Goal: Task Accomplishment & Management: Manage account settings

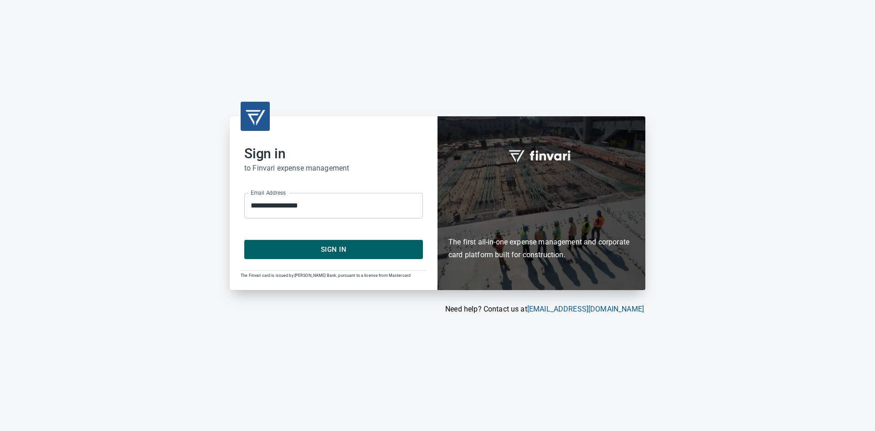
click at [330, 247] on span "Sign In" at bounding box center [333, 249] width 159 height 12
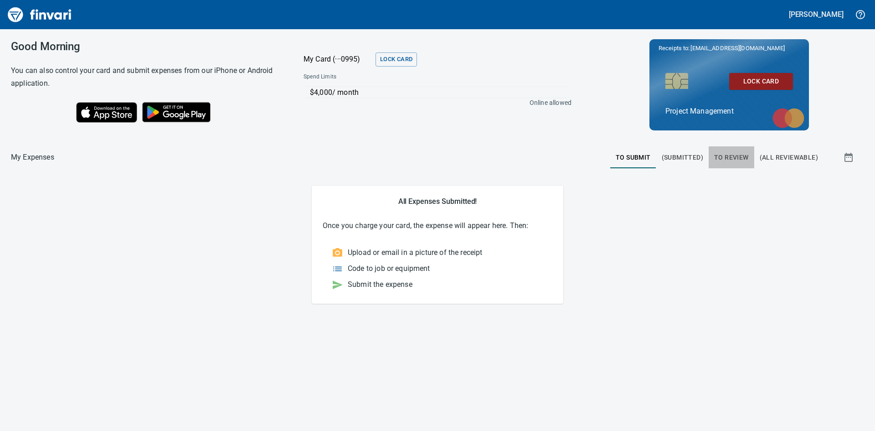
click at [730, 156] on span "To Review" at bounding box center [731, 157] width 35 height 11
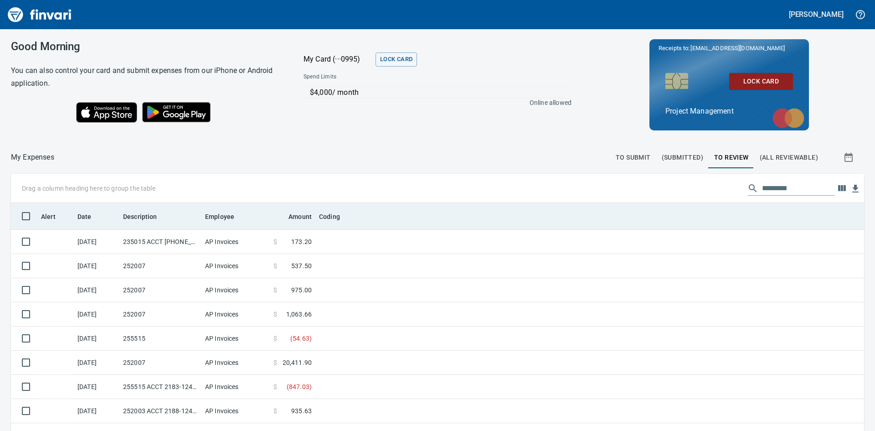
scroll to position [324, 833]
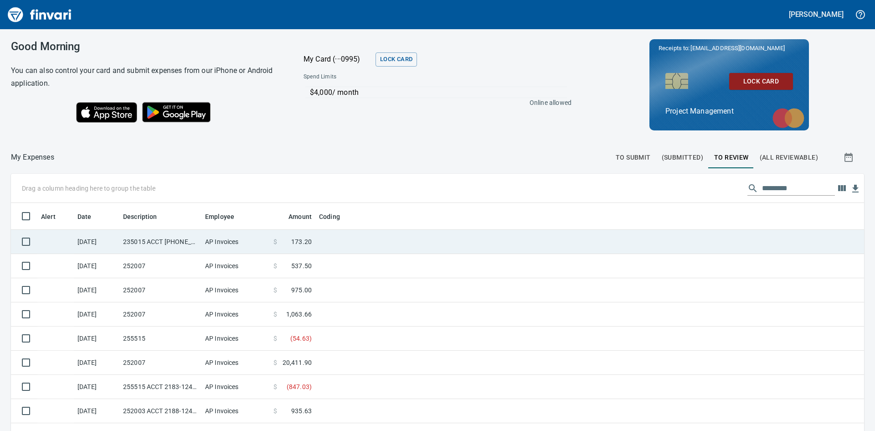
click at [146, 244] on td "235015 ACCT [PHONE_NUMBER]" at bounding box center [160, 242] width 82 height 24
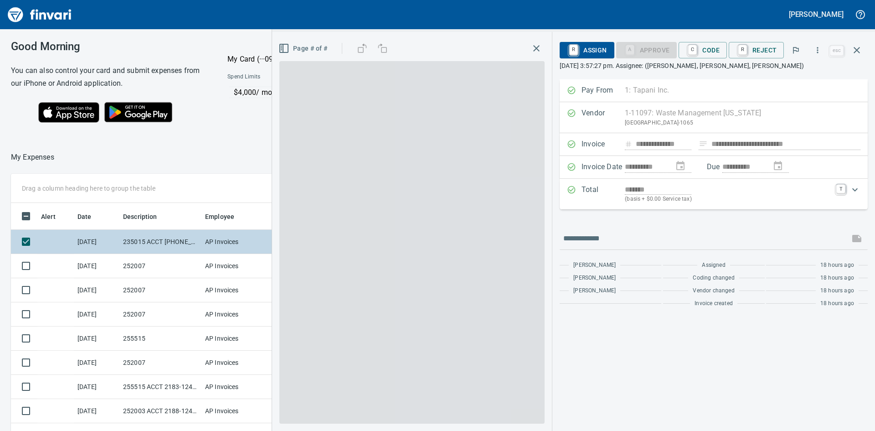
scroll to position [324, 605]
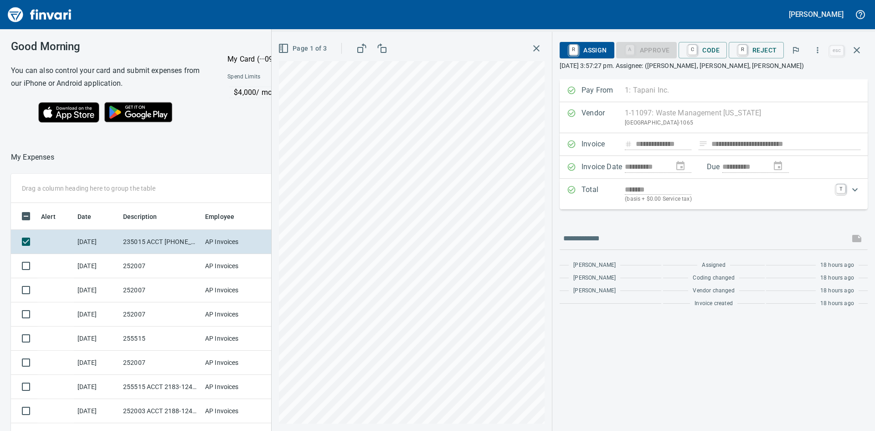
click at [542, 49] on icon "button" at bounding box center [536, 48] width 11 height 11
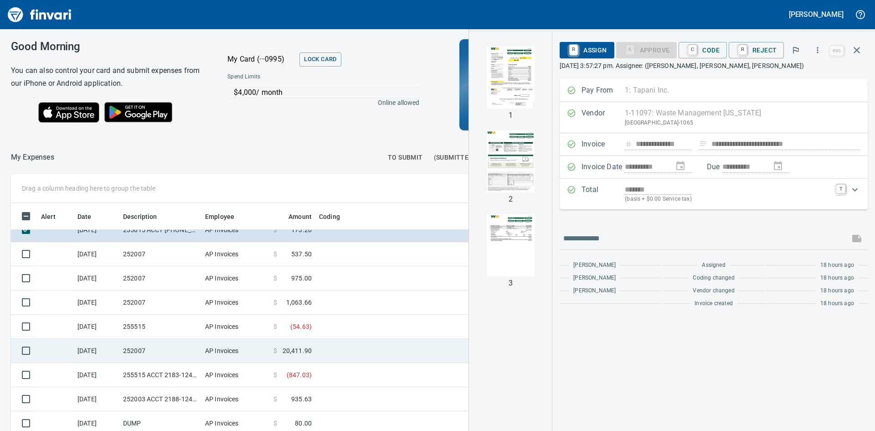
scroll to position [46, 0]
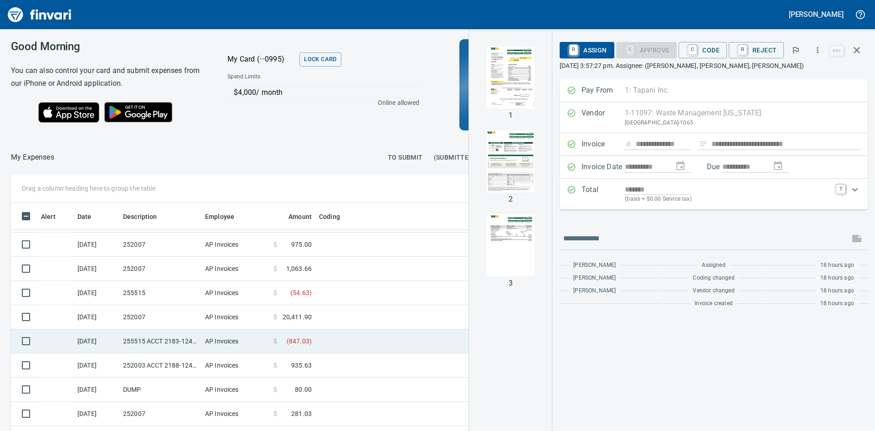
click at [163, 341] on td "255515 ACCT 2183-1242267" at bounding box center [160, 341] width 82 height 24
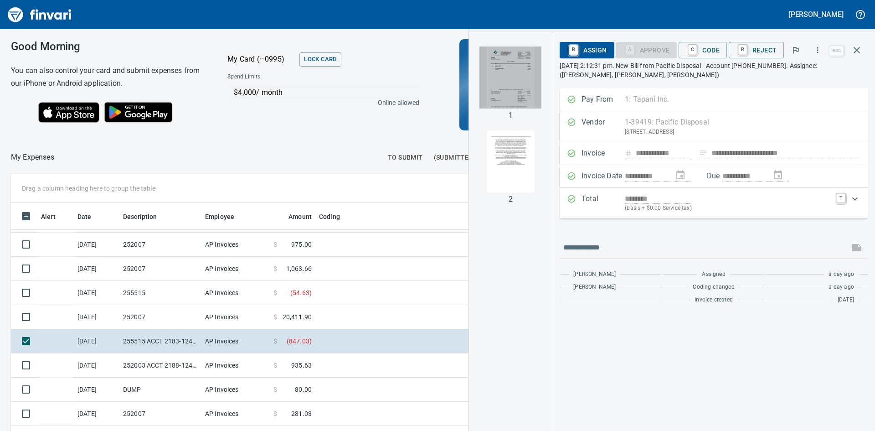
click at [506, 87] on img "button" at bounding box center [511, 78] width 62 height 62
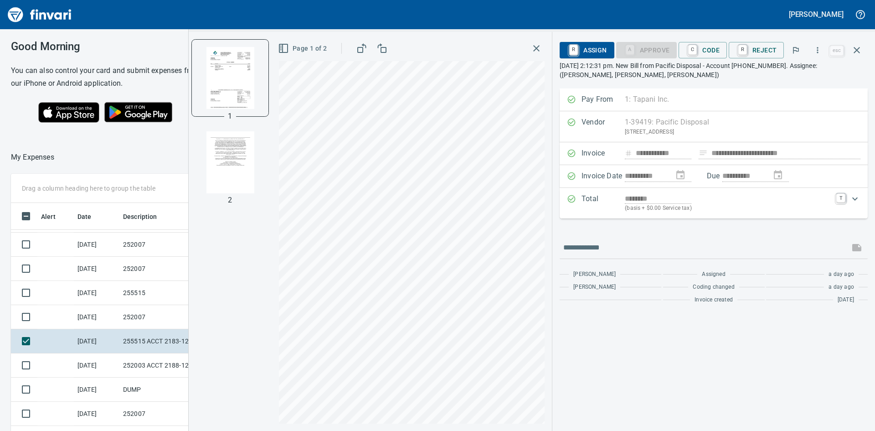
click at [241, 175] on img "button" at bounding box center [230, 162] width 62 height 62
click at [218, 79] on img "button" at bounding box center [230, 78] width 62 height 62
click at [697, 49] on link "C" at bounding box center [692, 50] width 9 height 10
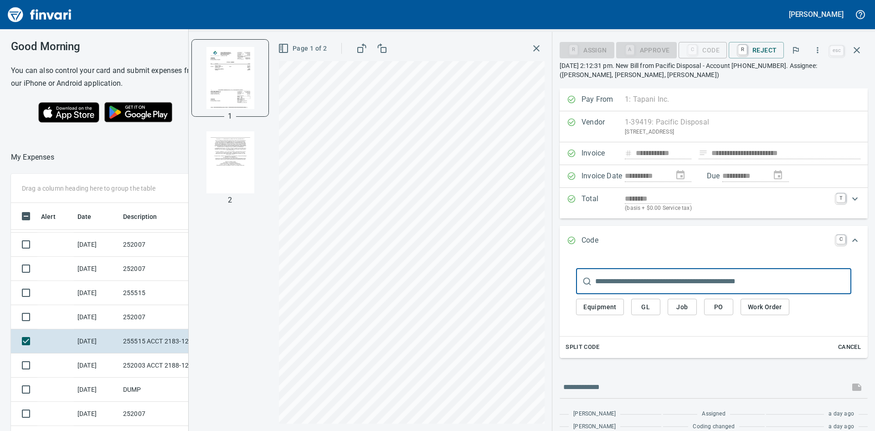
scroll to position [324, 605]
click at [683, 306] on span "Job" at bounding box center [682, 306] width 15 height 11
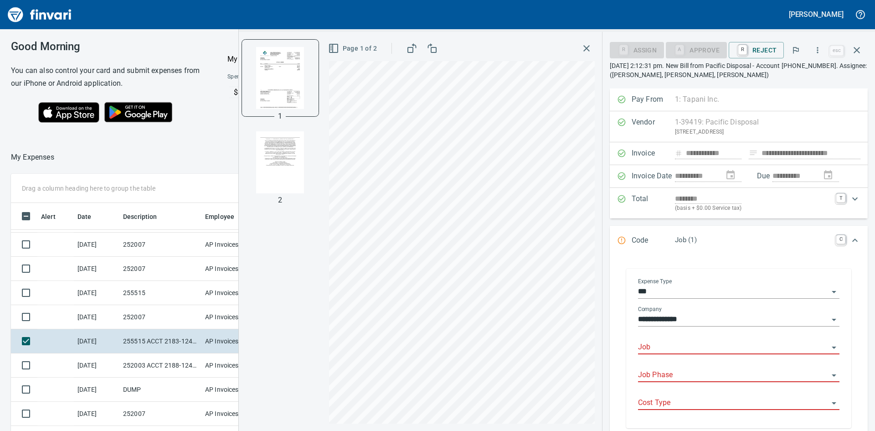
click at [681, 346] on input "Job" at bounding box center [733, 347] width 191 height 13
click at [692, 369] on li "255515.: Boston Harbor Watermain and Inflow" at bounding box center [736, 371] width 193 height 22
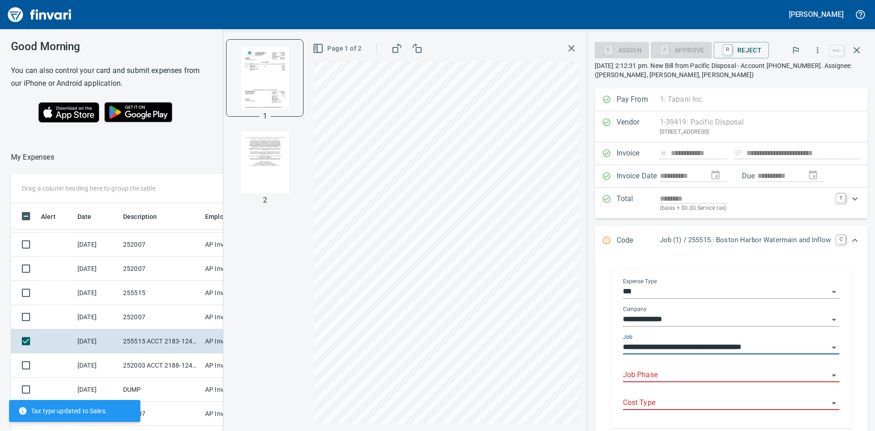
type input "**********"
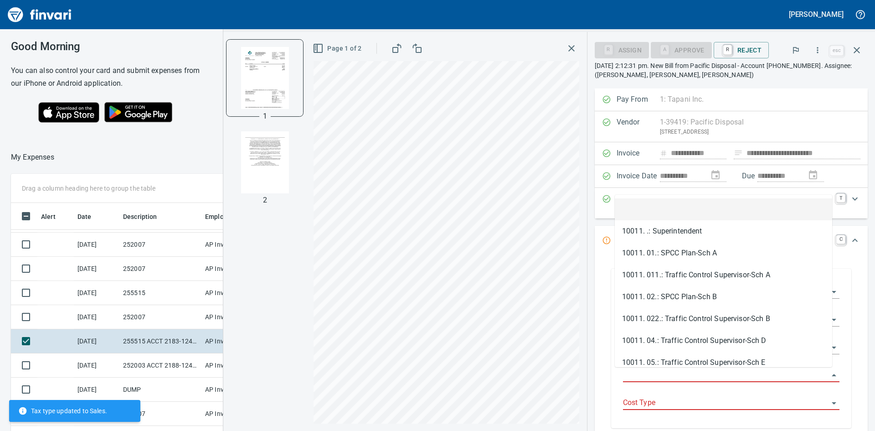
click at [674, 372] on input "Job Phase" at bounding box center [726, 375] width 206 height 13
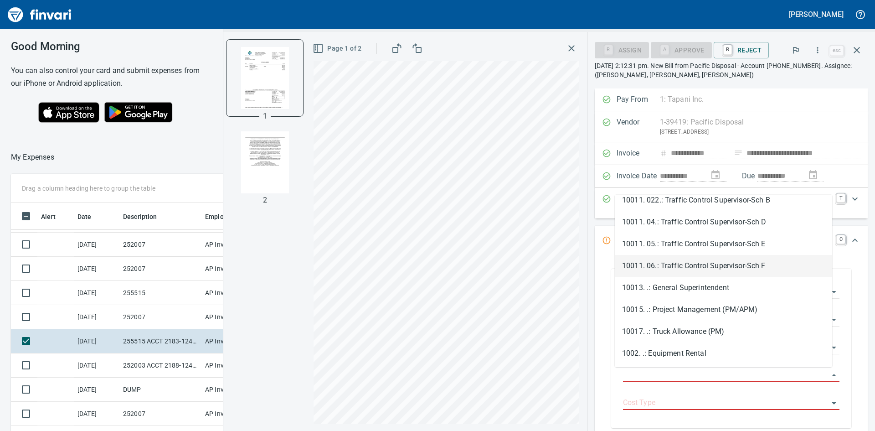
scroll to position [137, 0]
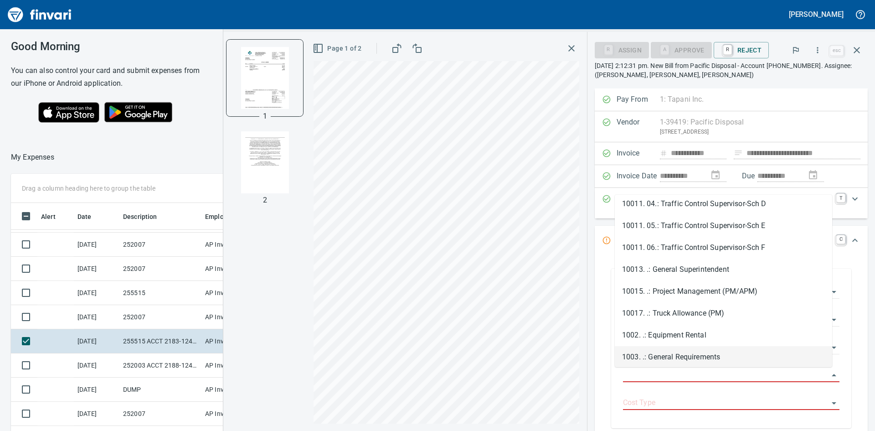
click at [708, 354] on li "1003. .: General Requirements" at bounding box center [723, 357] width 217 height 22
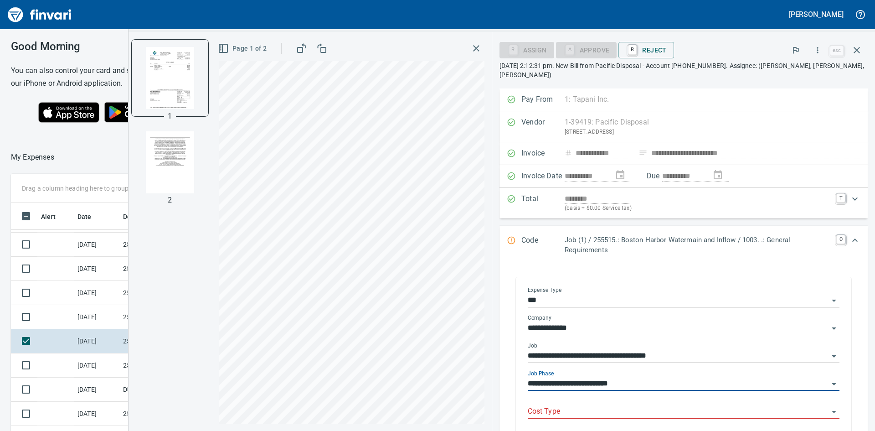
type input "**********"
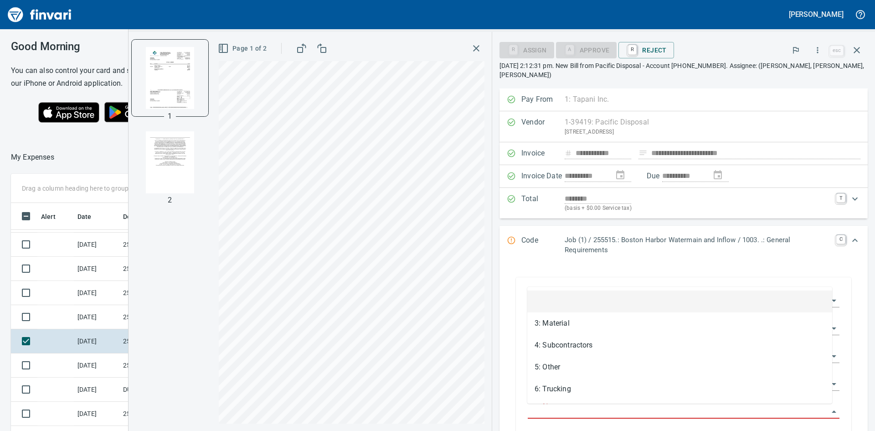
click at [640, 407] on input "Cost Type" at bounding box center [678, 411] width 301 height 13
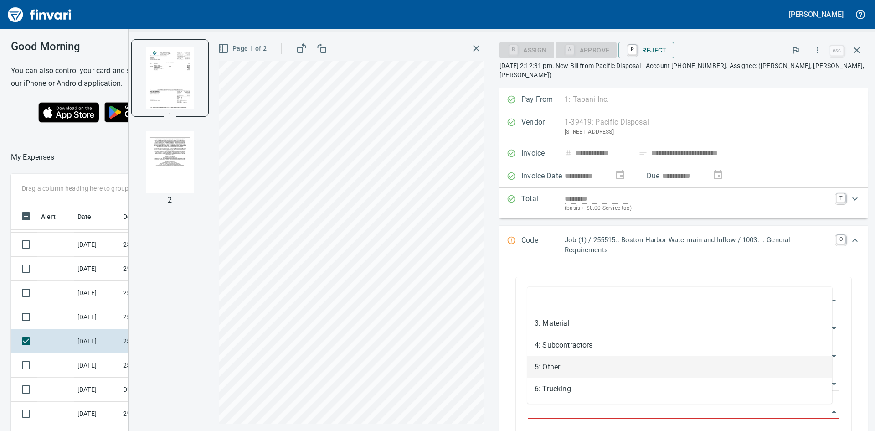
click at [581, 369] on li "5: Other" at bounding box center [679, 367] width 305 height 22
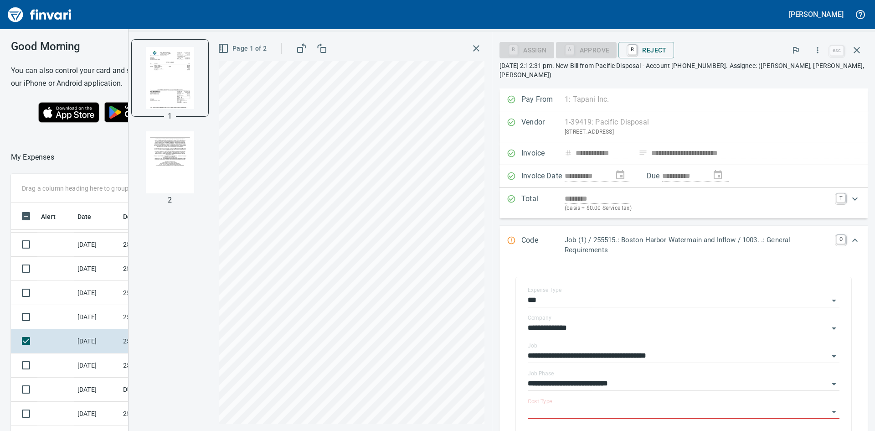
type input "********"
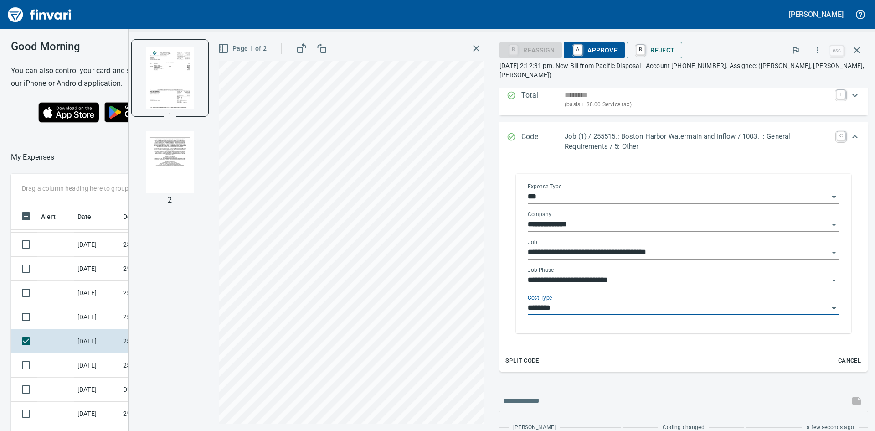
scroll to position [141, 0]
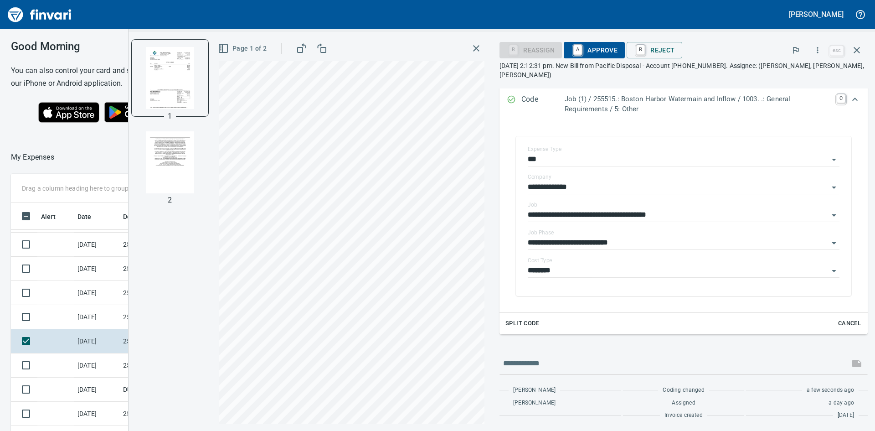
click at [598, 50] on span "A Approve" at bounding box center [594, 50] width 47 height 16
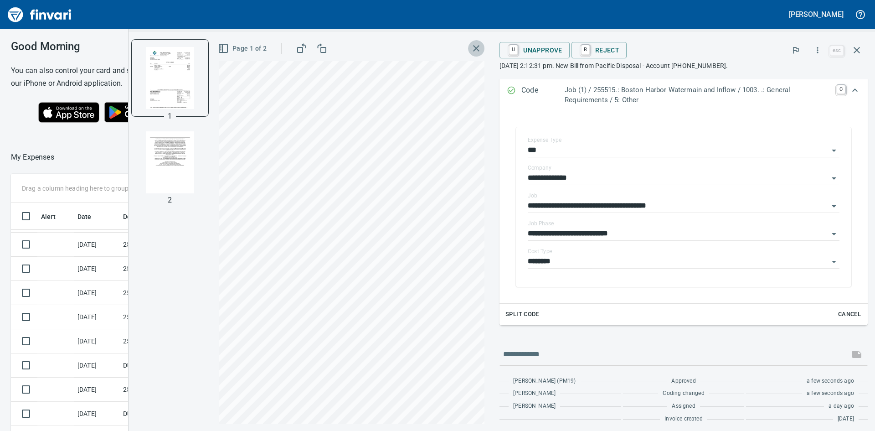
click at [479, 46] on icon "button" at bounding box center [476, 48] width 6 height 6
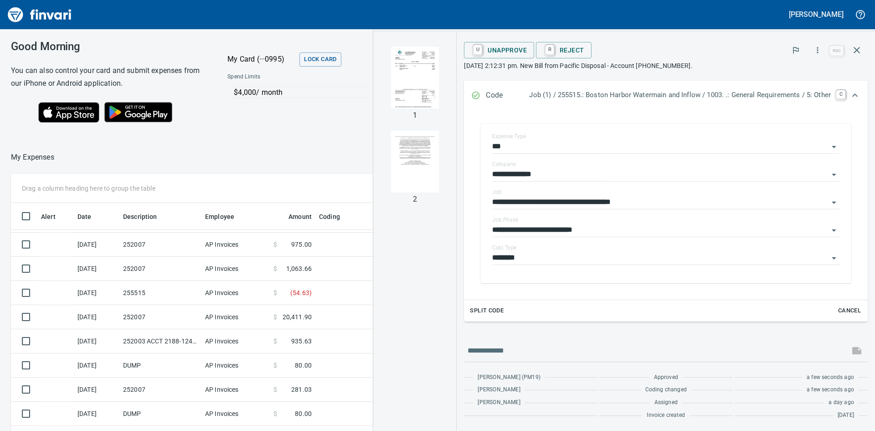
scroll to position [136, 0]
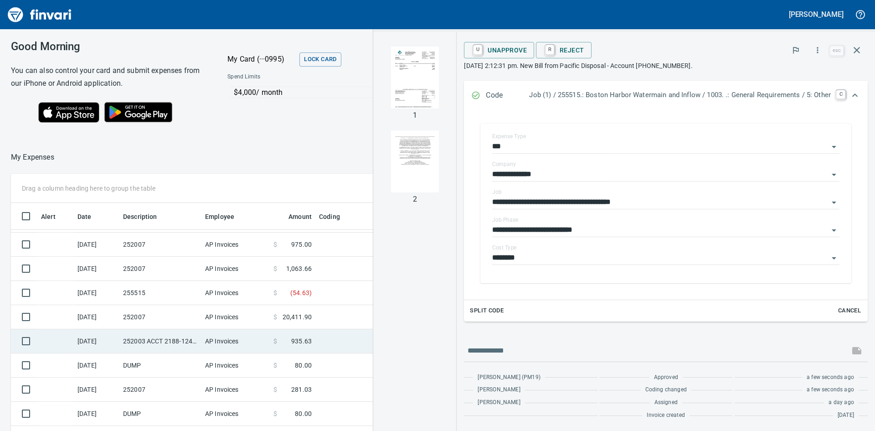
click at [160, 338] on td "252003 ACCT 2188-1242268" at bounding box center [160, 341] width 82 height 24
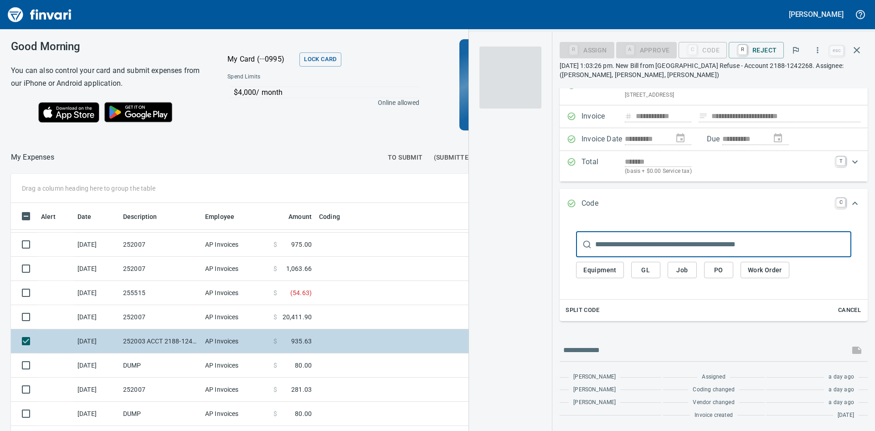
scroll to position [28, 0]
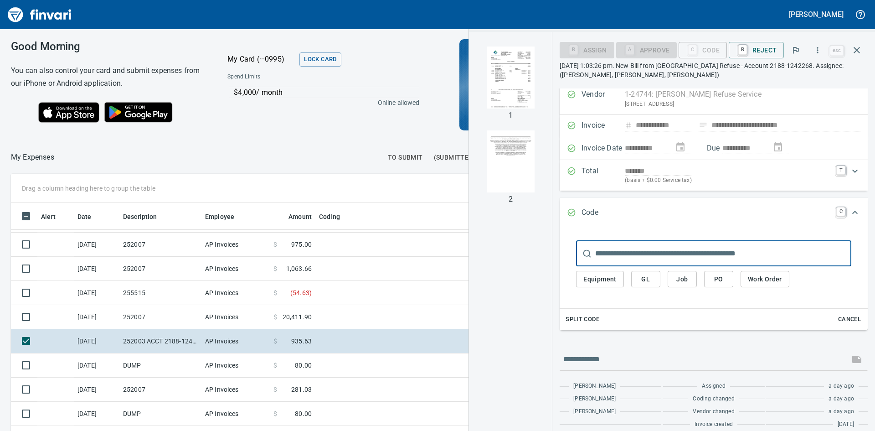
click at [518, 83] on img "button" at bounding box center [511, 78] width 62 height 62
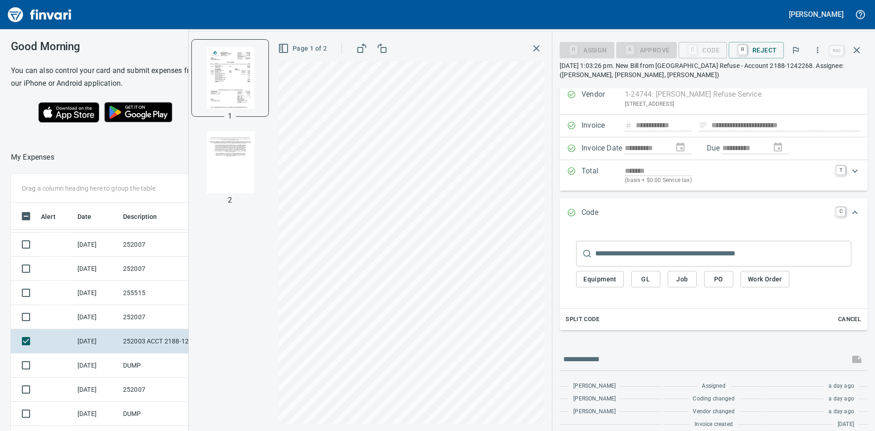
click at [688, 279] on span "Job" at bounding box center [682, 279] width 15 height 11
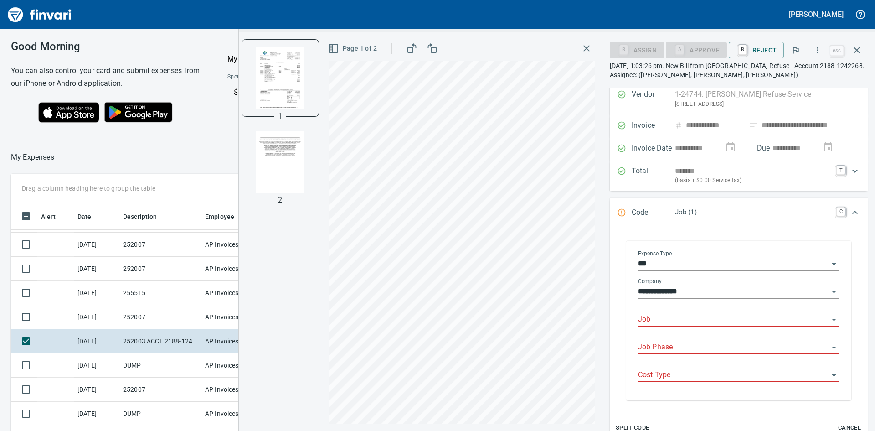
click at [687, 313] on input "Job" at bounding box center [733, 319] width 191 height 13
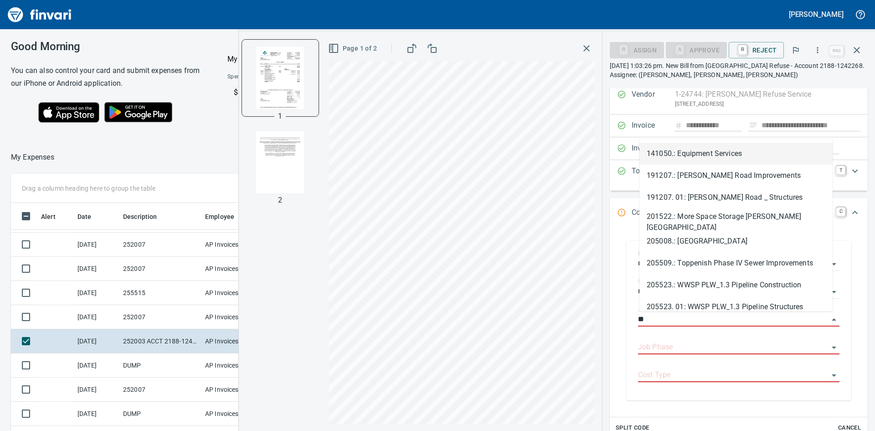
scroll to position [324, 605]
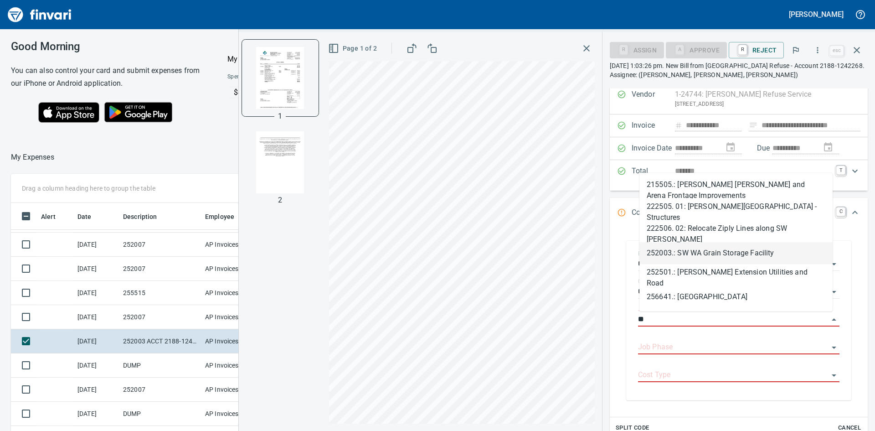
click at [714, 256] on li "252003.: SW WA Grain Storage Facility" at bounding box center [736, 253] width 193 height 22
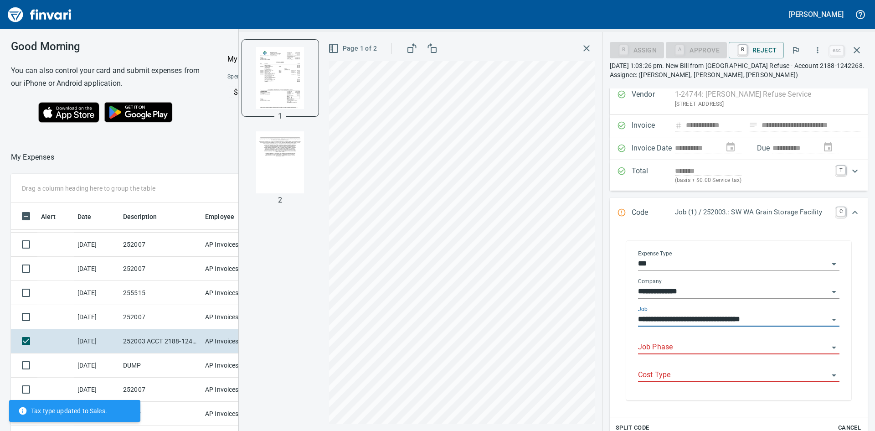
type input "**********"
click at [709, 343] on input "Job Phase" at bounding box center [733, 347] width 191 height 13
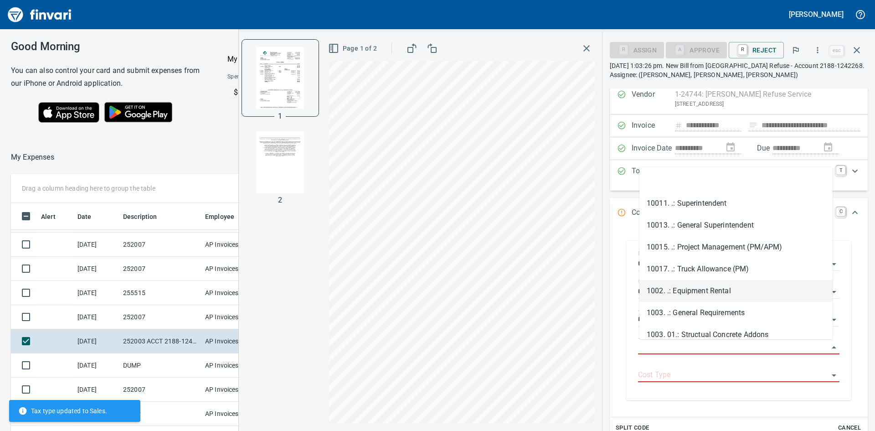
scroll to position [46, 0]
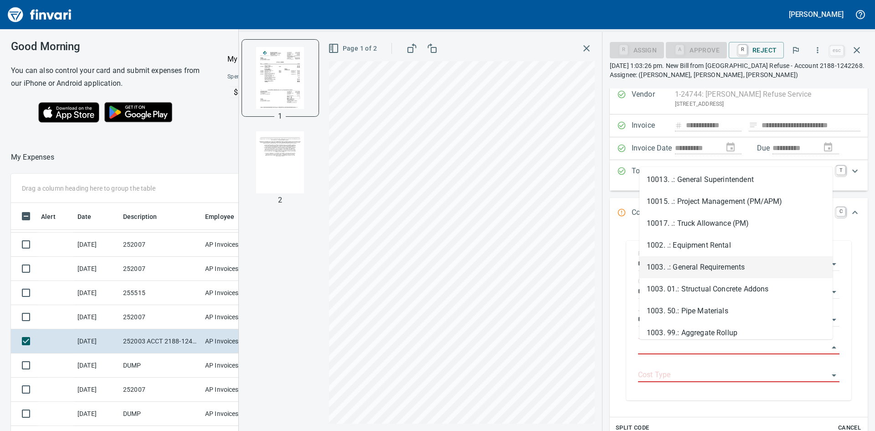
click at [706, 264] on li "1003. .: General Requirements" at bounding box center [736, 267] width 193 height 22
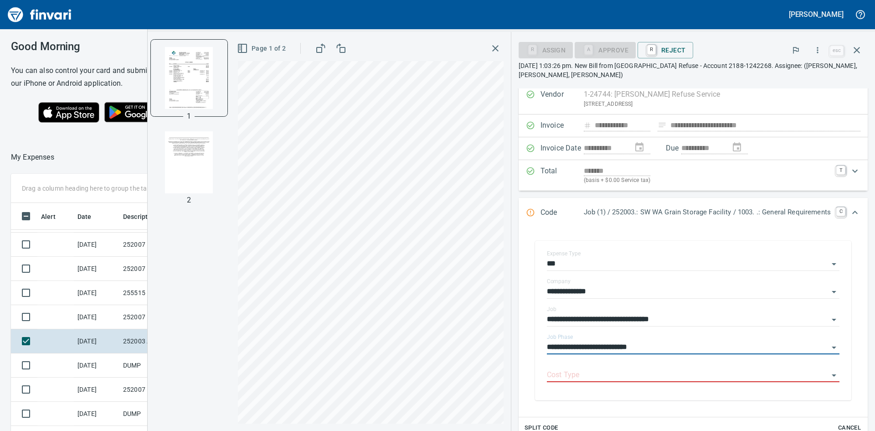
type input "**********"
click at [629, 378] on input "Cost Type" at bounding box center [688, 375] width 282 height 13
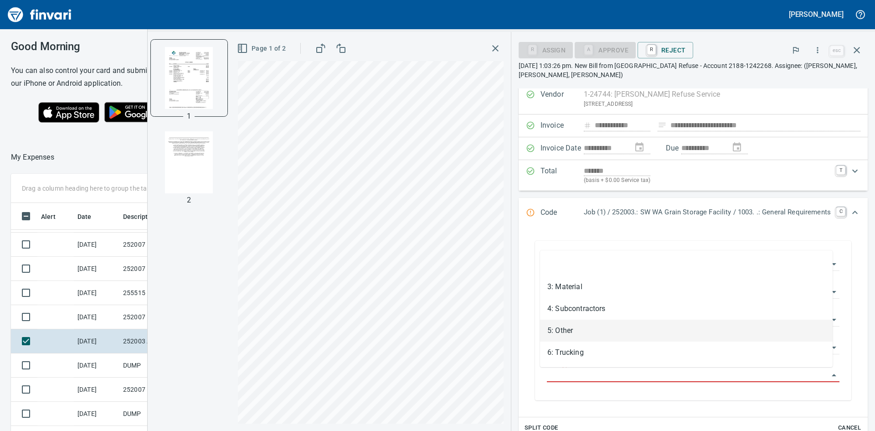
click at [573, 329] on li "5: Other" at bounding box center [686, 331] width 293 height 22
type input "********"
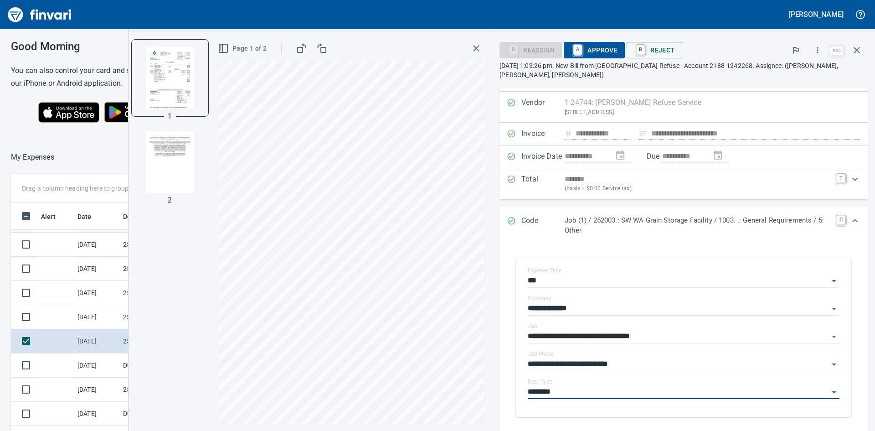
scroll to position [0, 0]
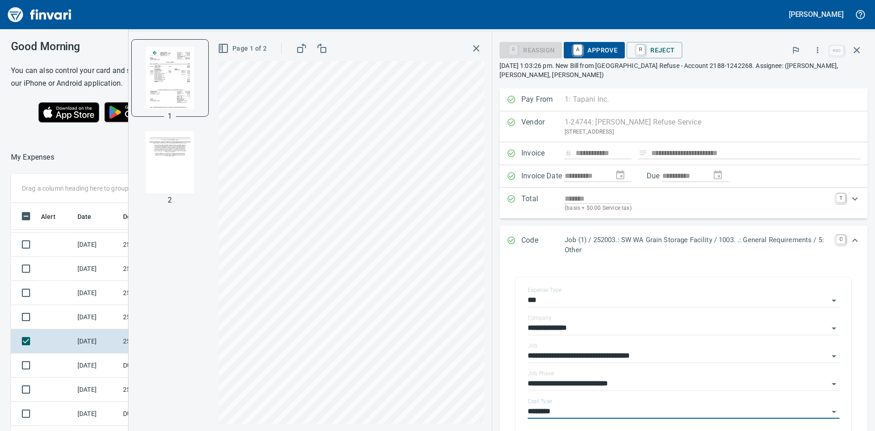
click at [591, 46] on span "A Approve" at bounding box center [594, 50] width 47 height 16
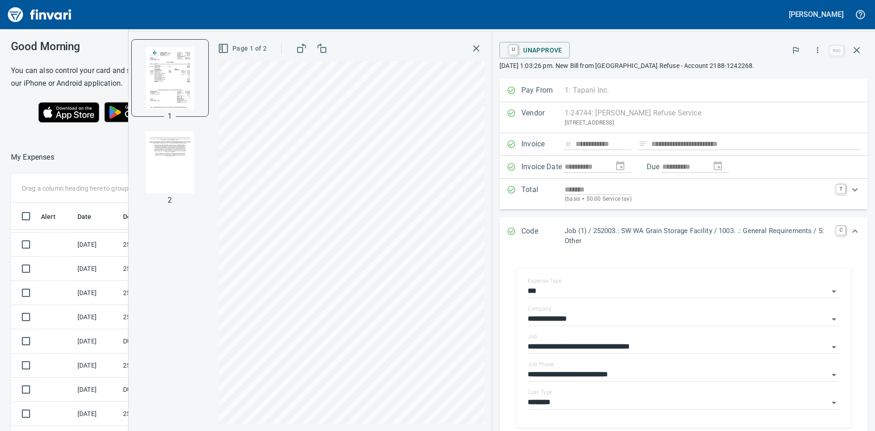
click at [479, 48] on icon "button" at bounding box center [476, 48] width 11 height 11
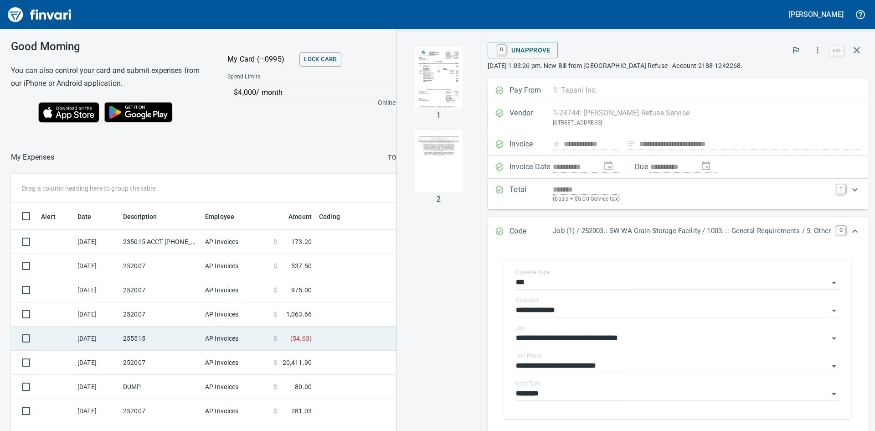
click at [155, 338] on td "255515" at bounding box center [160, 338] width 82 height 24
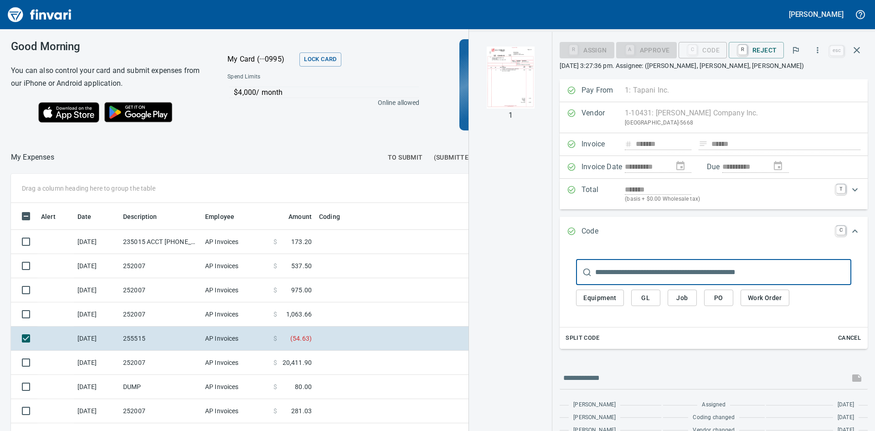
click at [498, 80] on img "button" at bounding box center [511, 78] width 62 height 62
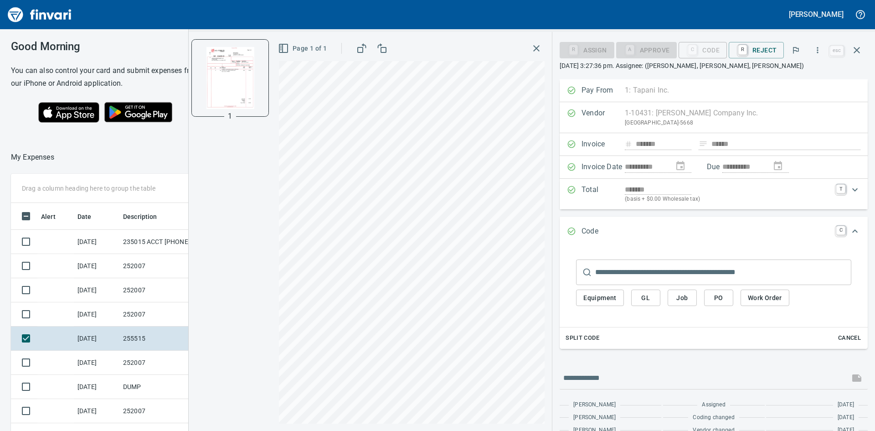
click at [688, 300] on span "Job" at bounding box center [682, 297] width 15 height 11
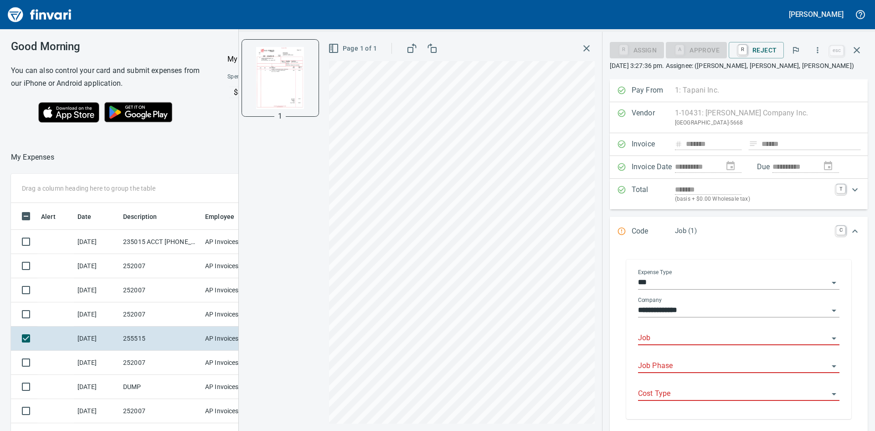
click at [702, 339] on input "Job" at bounding box center [733, 338] width 191 height 13
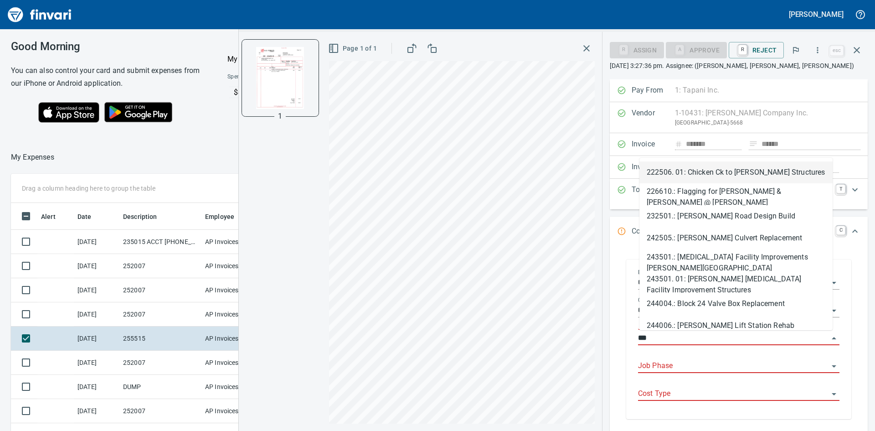
scroll to position [324, 605]
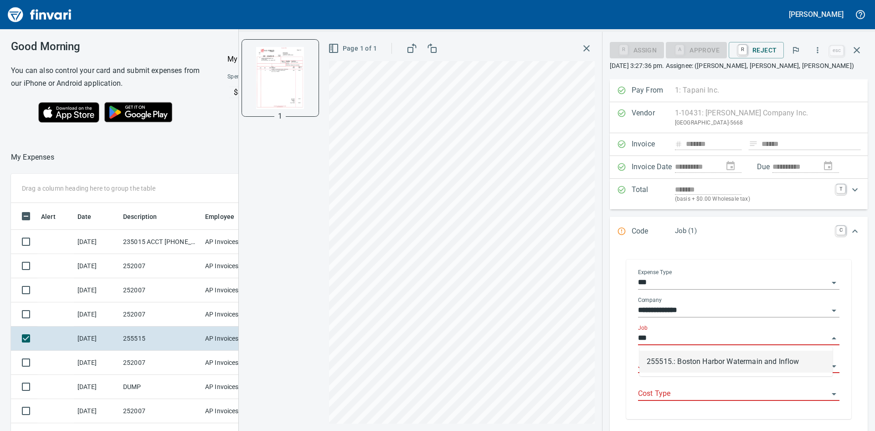
click at [717, 359] on li "255515.: Boston Harbor Watermain and Inflow" at bounding box center [736, 362] width 193 height 22
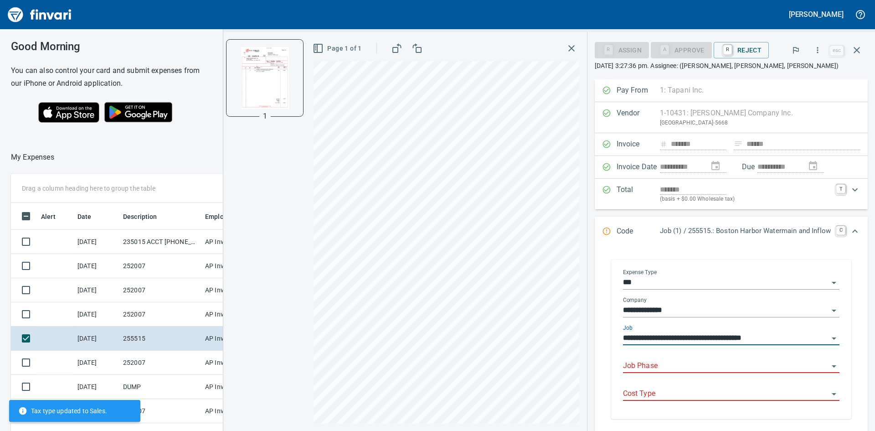
click at [721, 357] on div "Job Phase" at bounding box center [731, 362] width 217 height 21
type input "**********"
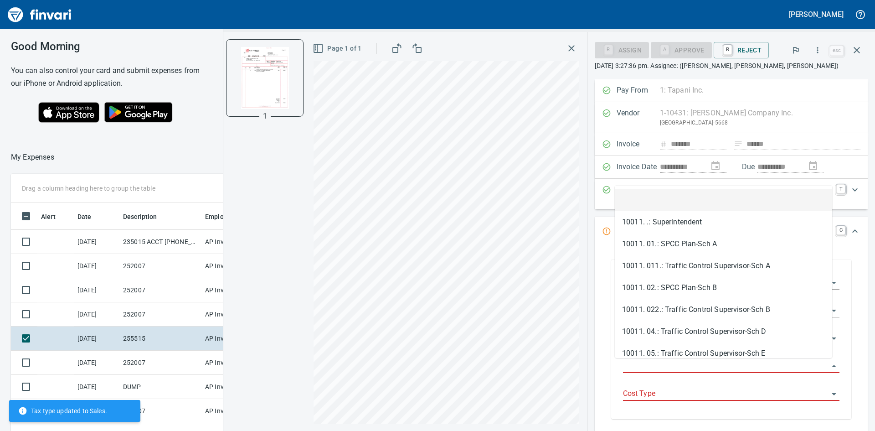
click at [739, 366] on input "Job Phase" at bounding box center [726, 366] width 206 height 13
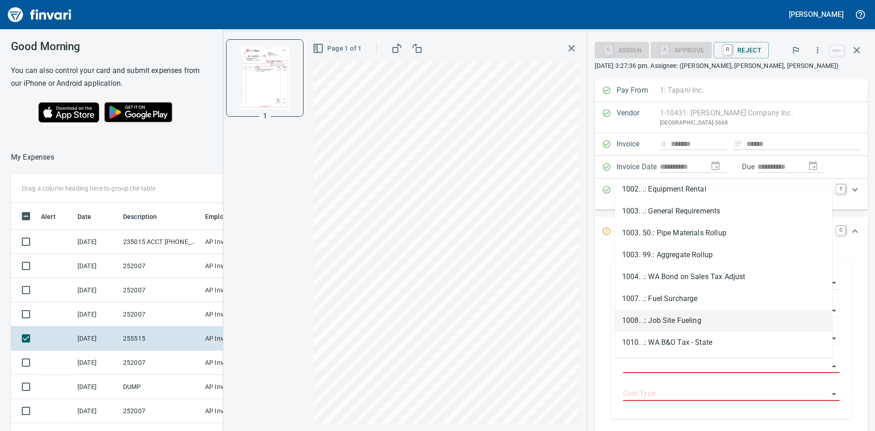
scroll to position [228, 0]
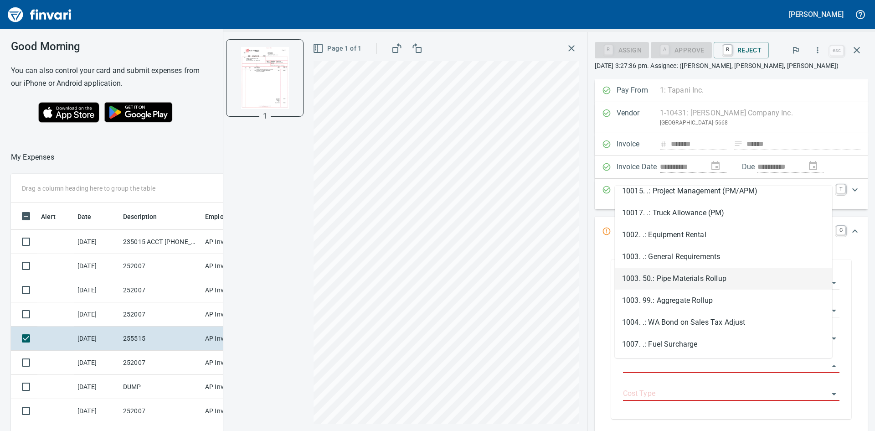
click at [694, 280] on li "1003. 50.: Pipe Materials Rollup" at bounding box center [723, 279] width 217 height 22
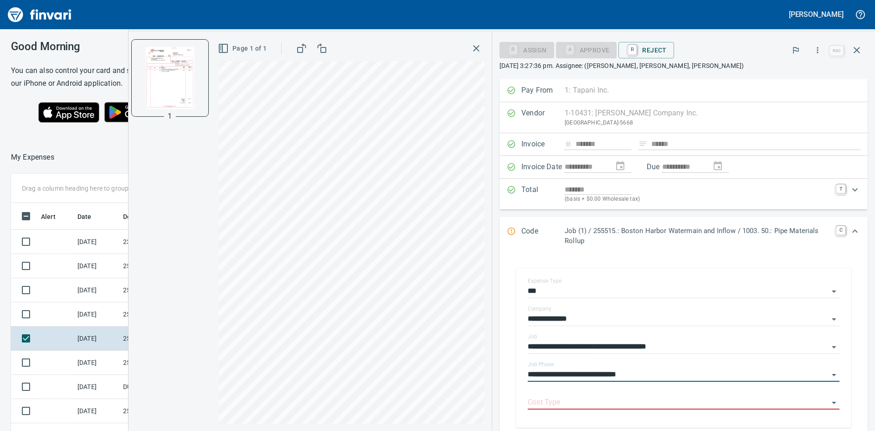
type input "**********"
click at [559, 398] on input "Cost Type" at bounding box center [678, 402] width 301 height 13
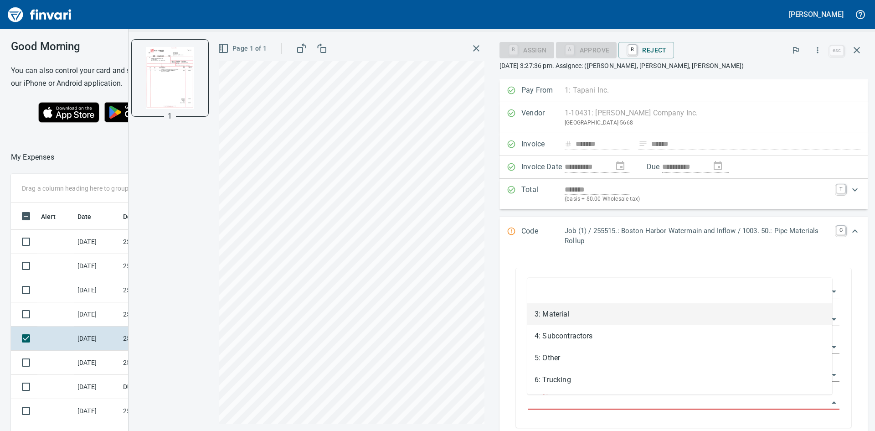
click at [569, 314] on li "3: Material" at bounding box center [679, 314] width 305 height 22
type input "**********"
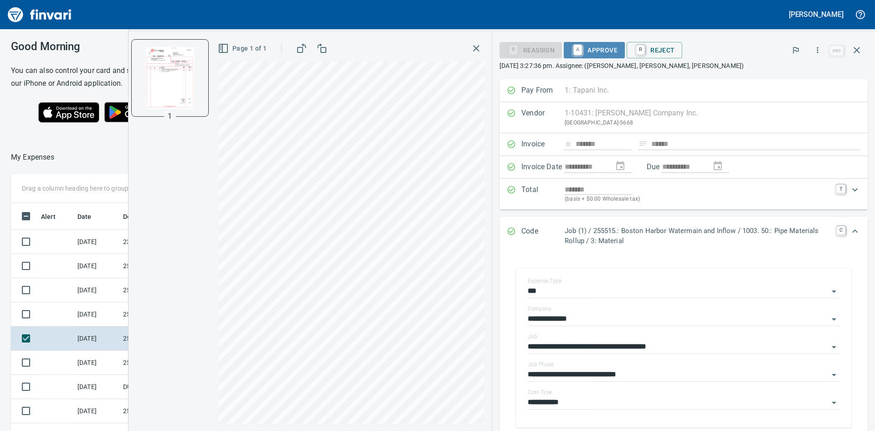
click at [606, 47] on span "A Approve" at bounding box center [594, 50] width 47 height 16
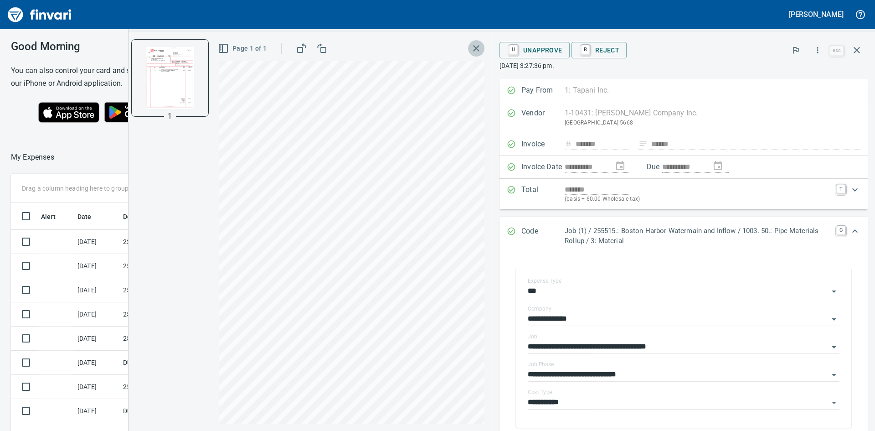
click at [477, 45] on icon "button" at bounding box center [476, 48] width 11 height 11
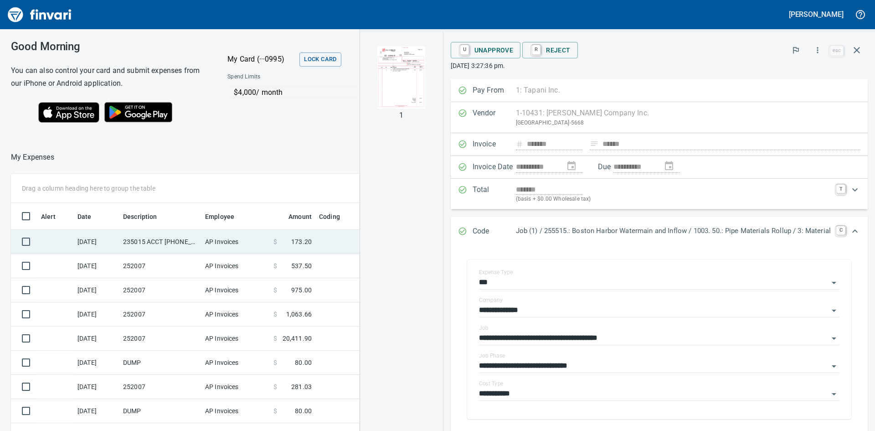
click at [147, 241] on td "235015 ACCT [PHONE_NUMBER]" at bounding box center [160, 242] width 82 height 24
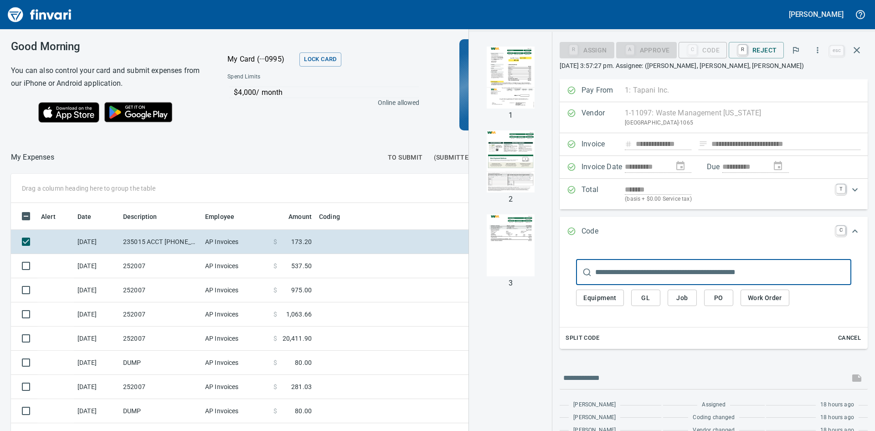
click at [497, 86] on img "button" at bounding box center [511, 78] width 62 height 62
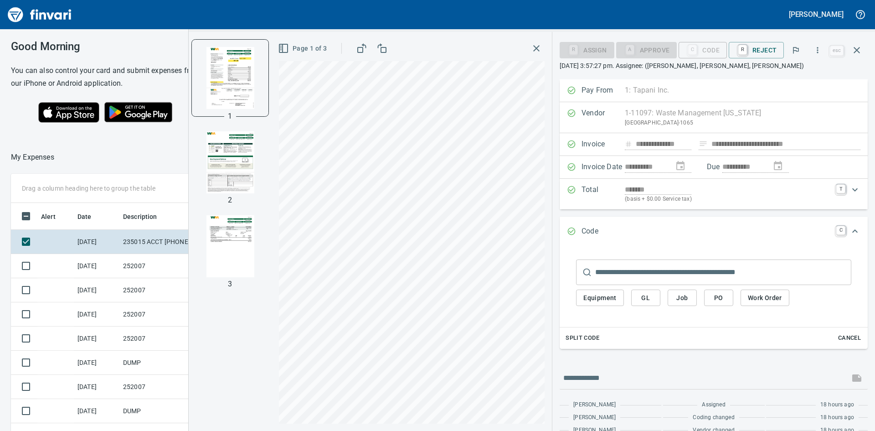
click at [539, 48] on icon "button" at bounding box center [536, 48] width 6 height 6
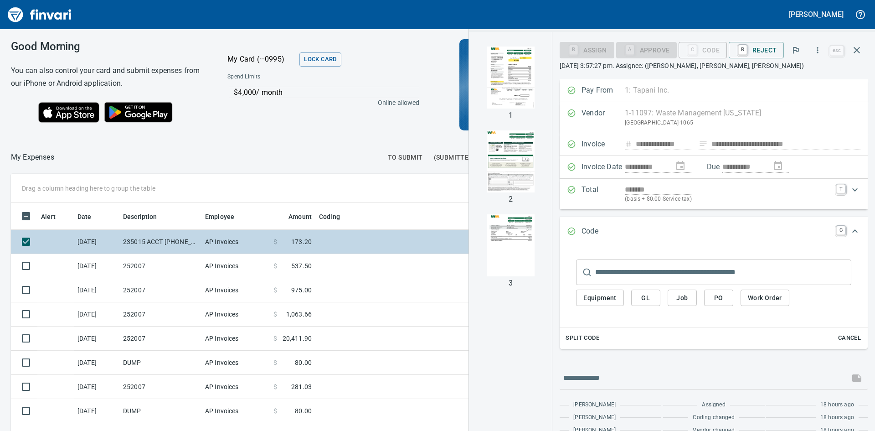
click at [165, 242] on td "235015 ACCT [PHONE_NUMBER]" at bounding box center [160, 242] width 82 height 24
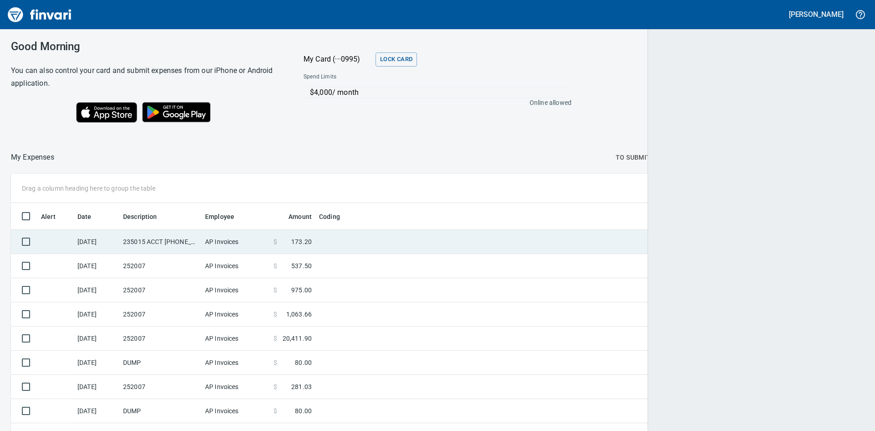
scroll to position [324, 832]
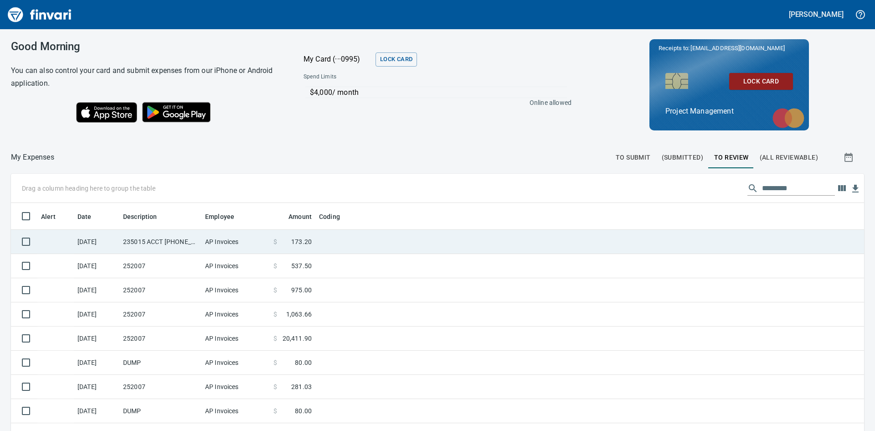
click at [162, 236] on td "235015 ACCT [PHONE_NUMBER]" at bounding box center [160, 242] width 82 height 24
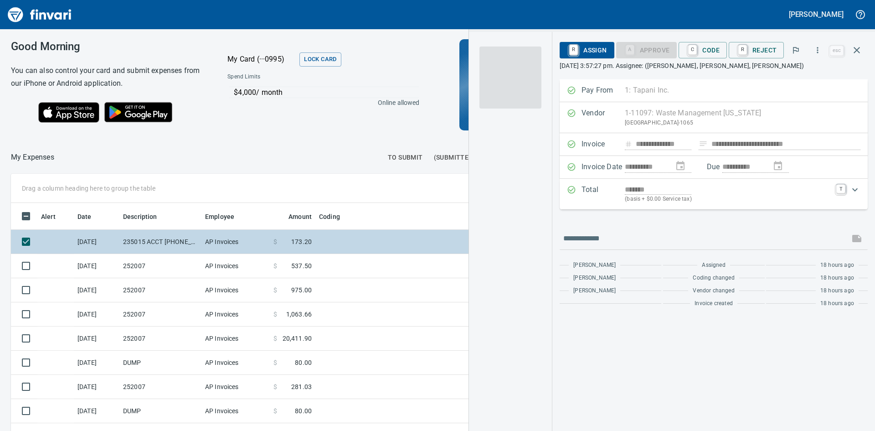
scroll to position [324, 605]
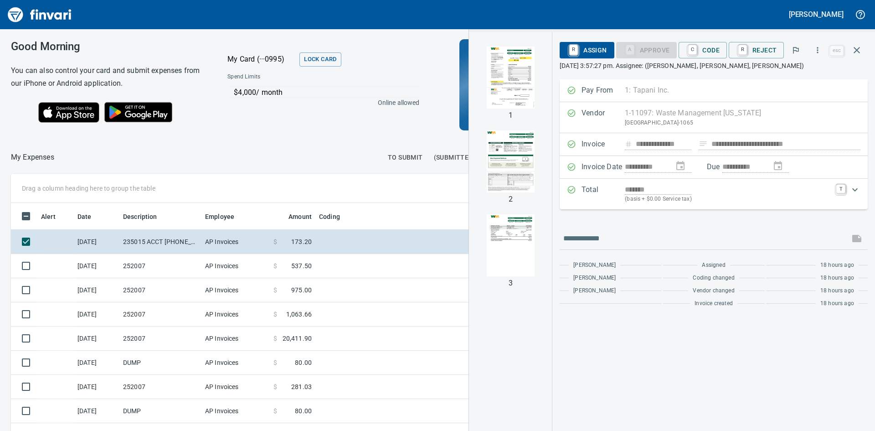
click at [515, 143] on img "button" at bounding box center [511, 161] width 62 height 62
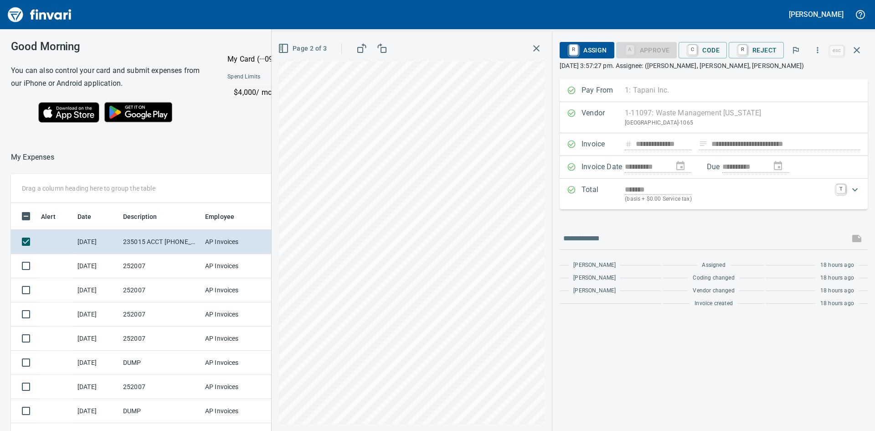
click at [364, 50] on icon "button" at bounding box center [362, 48] width 11 height 11
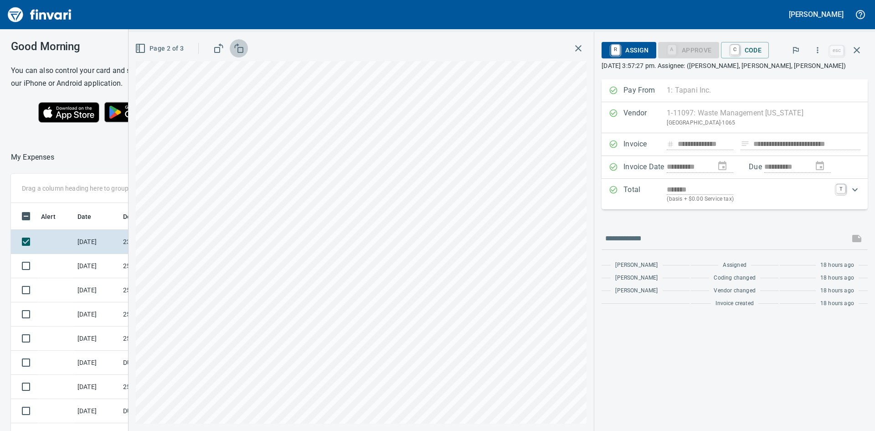
click at [241, 52] on icon "button" at bounding box center [238, 48] width 11 height 11
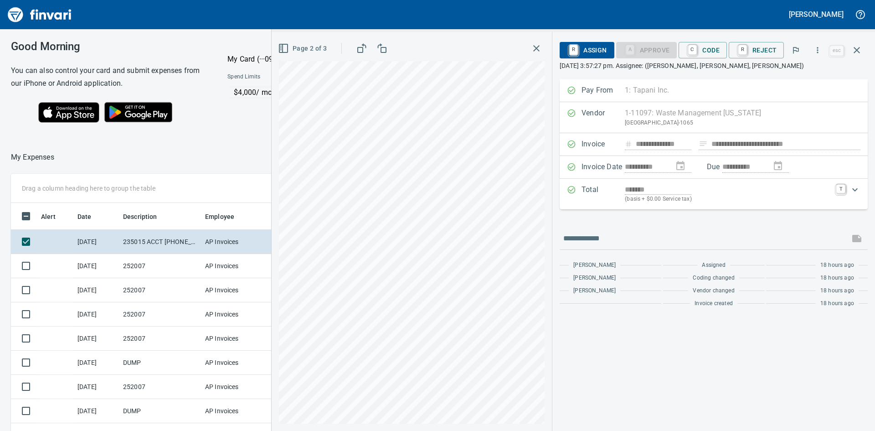
click at [289, 48] on icon "button" at bounding box center [283, 48] width 11 height 11
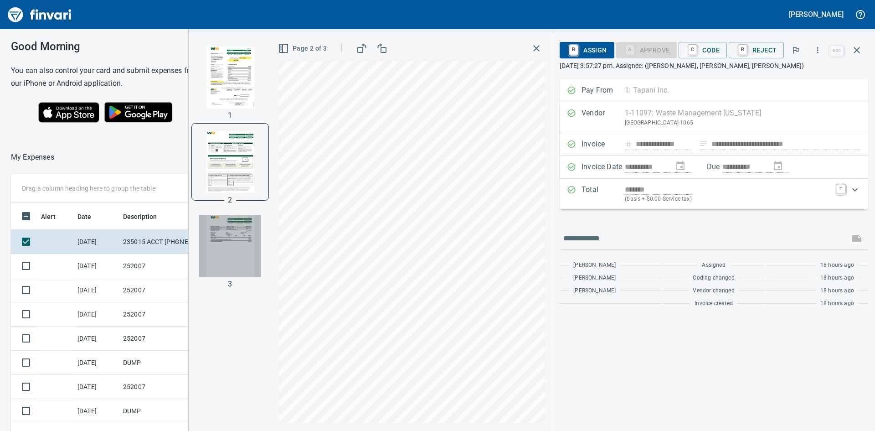
click at [244, 250] on img "button" at bounding box center [230, 246] width 62 height 62
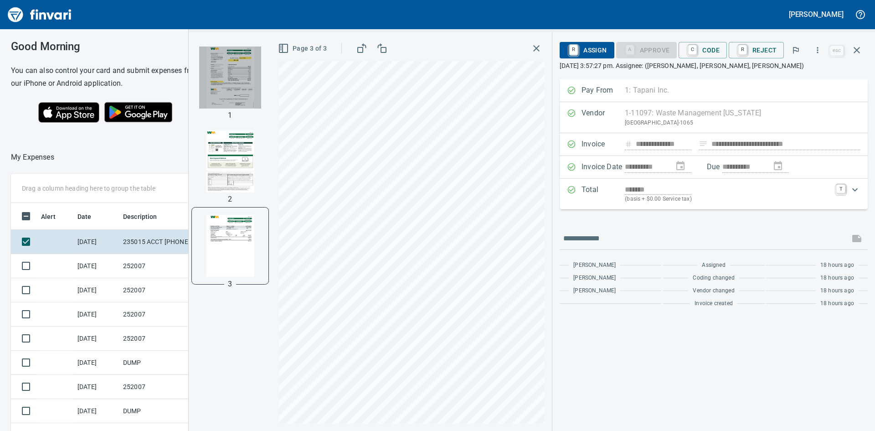
click at [232, 83] on img "button" at bounding box center [230, 78] width 62 height 62
click at [228, 248] on img "button" at bounding box center [230, 246] width 62 height 62
click at [536, 47] on icon "button" at bounding box center [536, 48] width 11 height 11
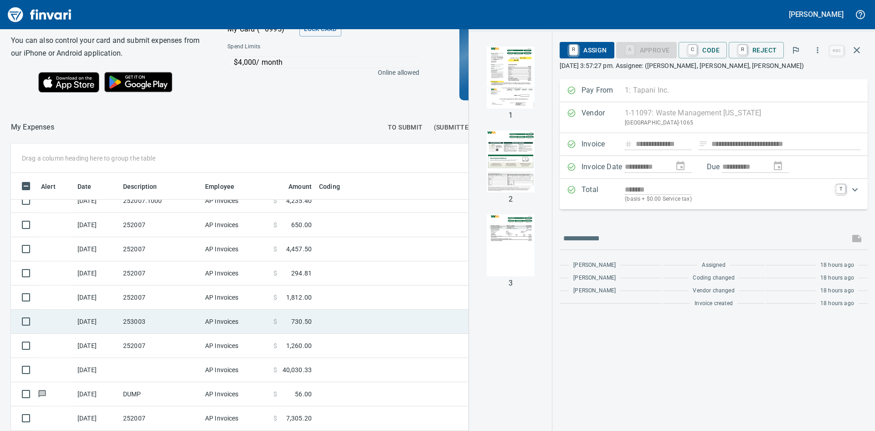
scroll to position [46, 0]
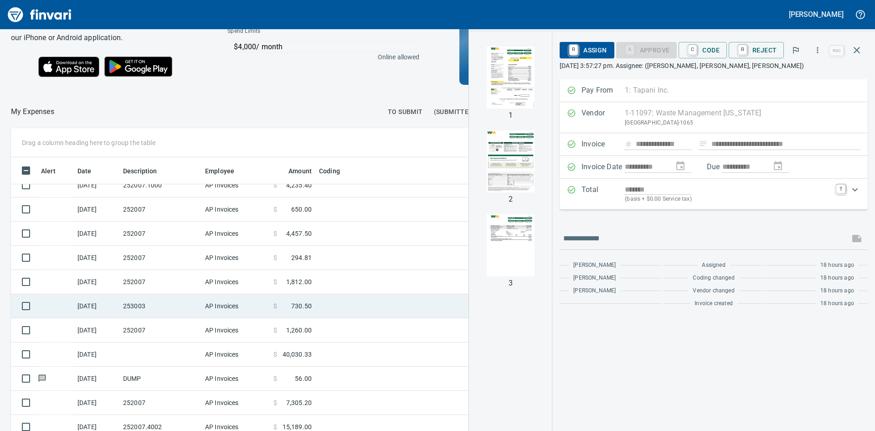
click at [155, 311] on td "253003" at bounding box center [160, 306] width 82 height 24
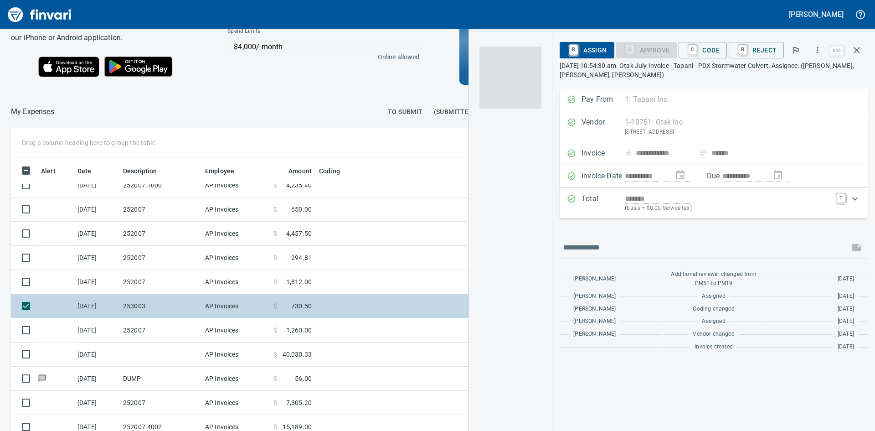
click at [173, 306] on td "253003" at bounding box center [160, 306] width 82 height 24
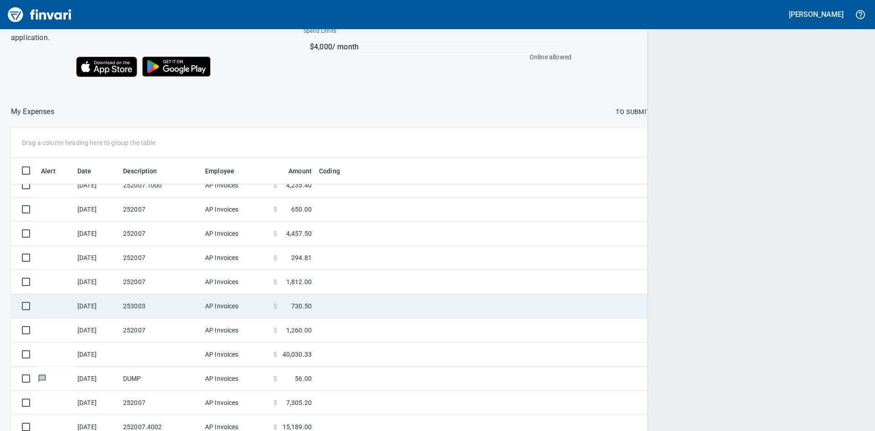
scroll to position [1, 1]
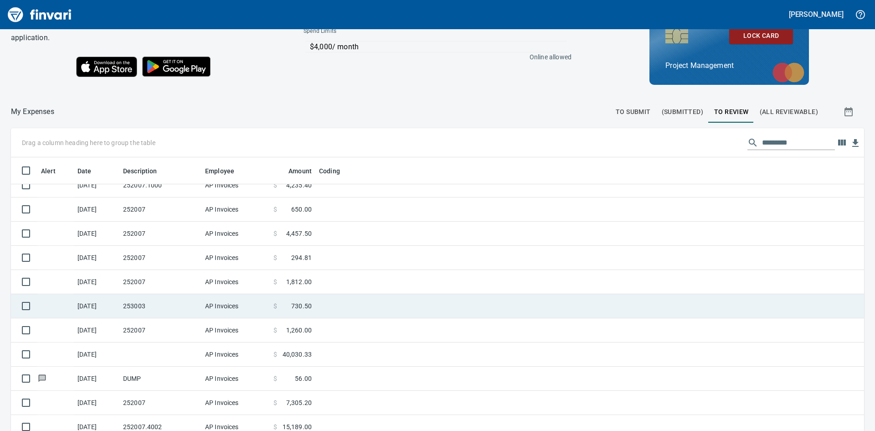
click at [173, 306] on td "253003" at bounding box center [160, 306] width 82 height 24
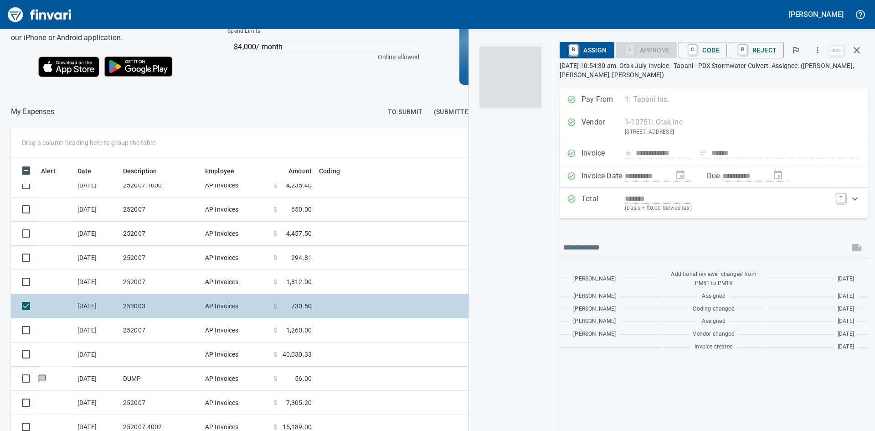
scroll to position [324, 605]
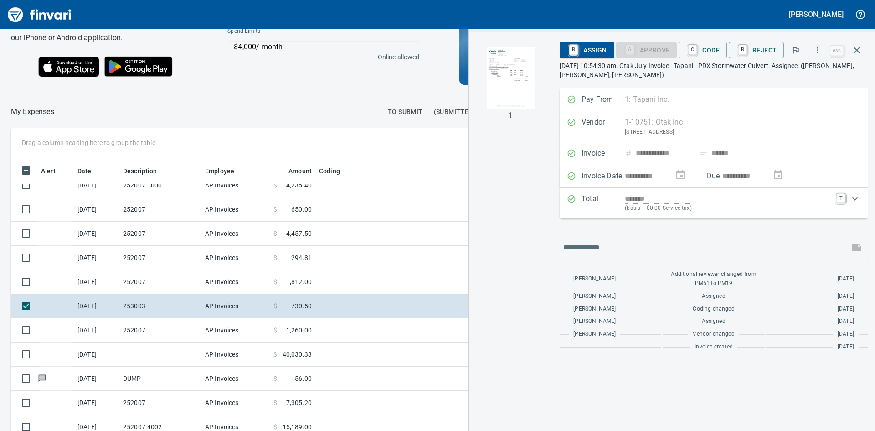
click at [502, 87] on img "button" at bounding box center [511, 78] width 62 height 62
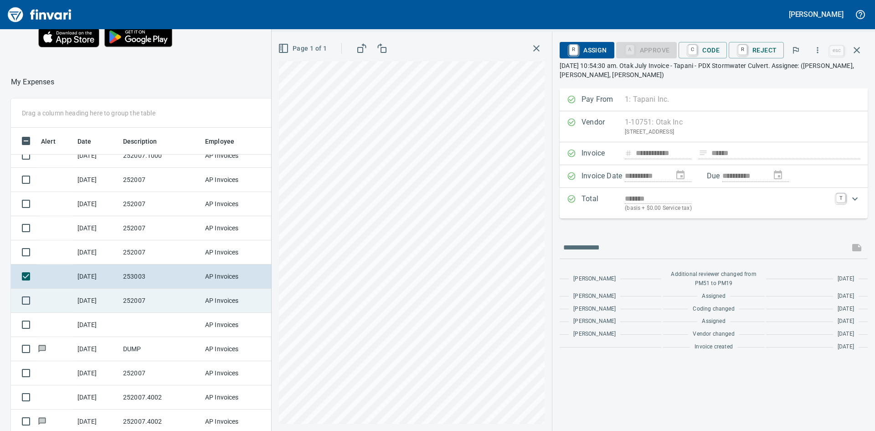
scroll to position [91, 0]
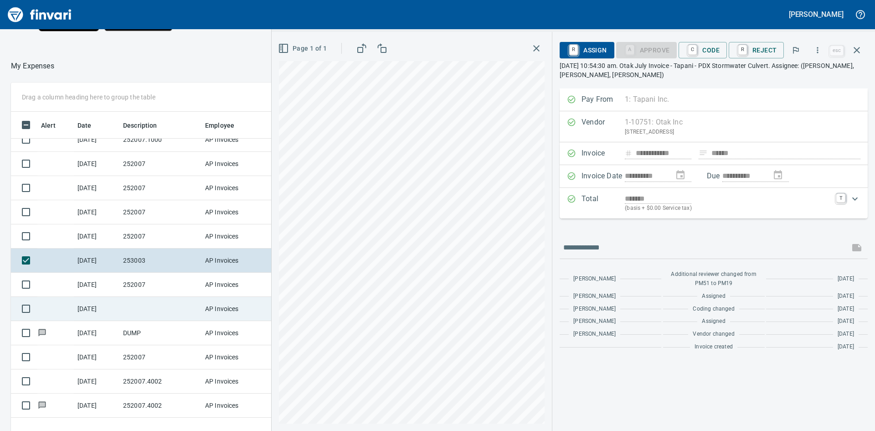
click at [149, 310] on td at bounding box center [160, 309] width 82 height 24
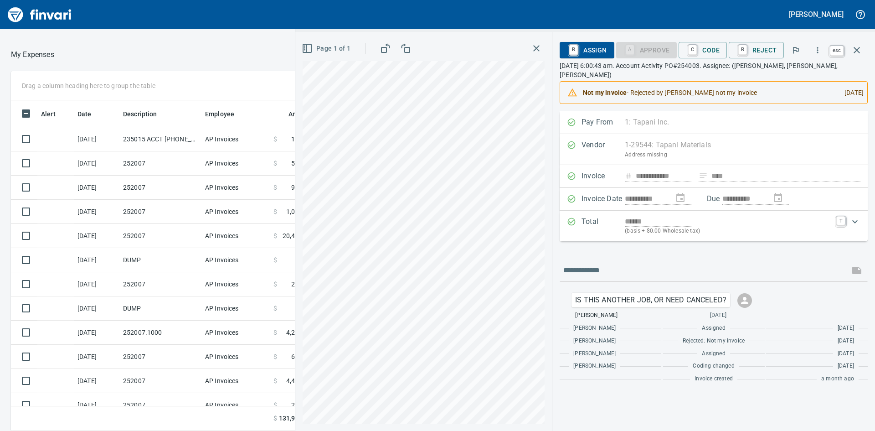
scroll to position [324, 605]
click at [858, 48] on icon "button" at bounding box center [857, 50] width 11 height 11
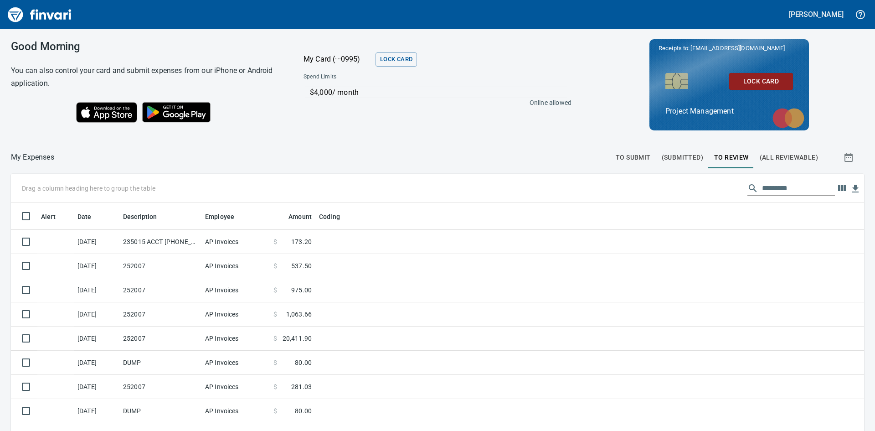
click at [621, 159] on span "To Submit" at bounding box center [633, 157] width 35 height 11
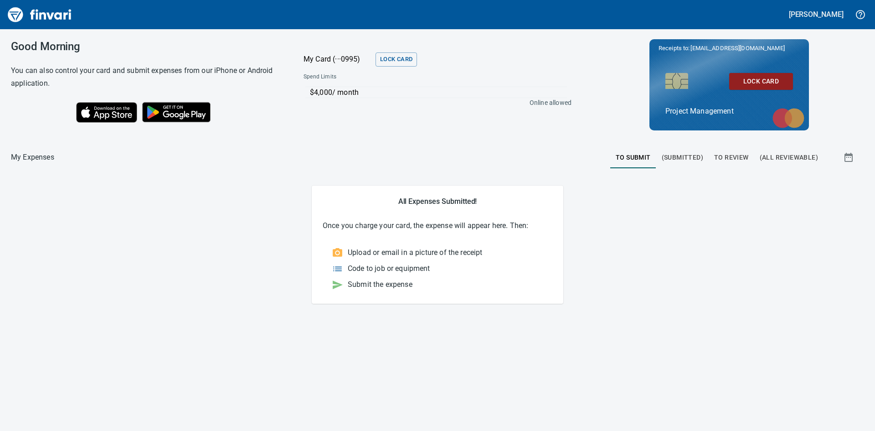
click at [722, 155] on span "To Review" at bounding box center [731, 157] width 35 height 11
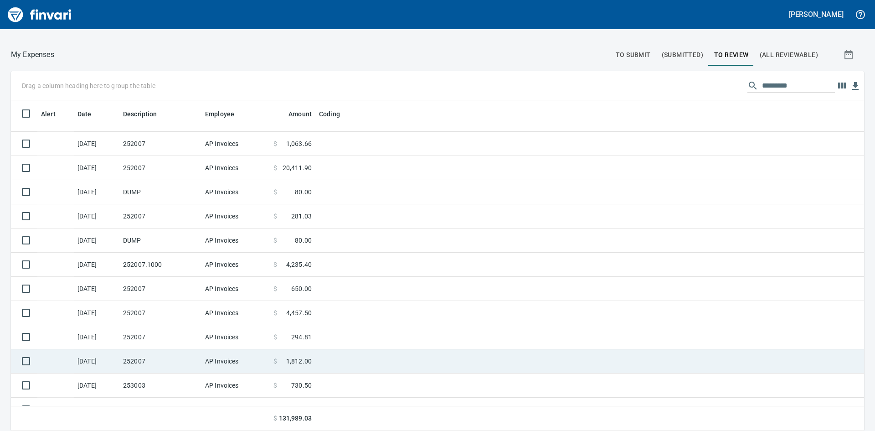
scroll to position [204, 0]
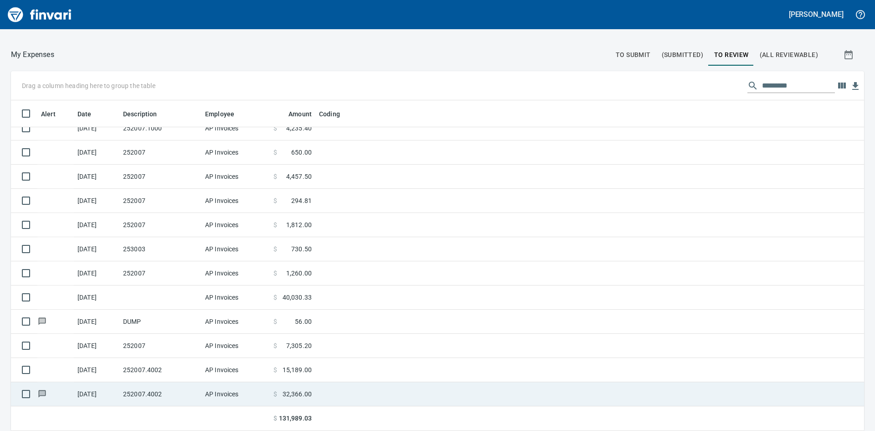
click at [205, 384] on td "AP Invoices" at bounding box center [236, 394] width 68 height 24
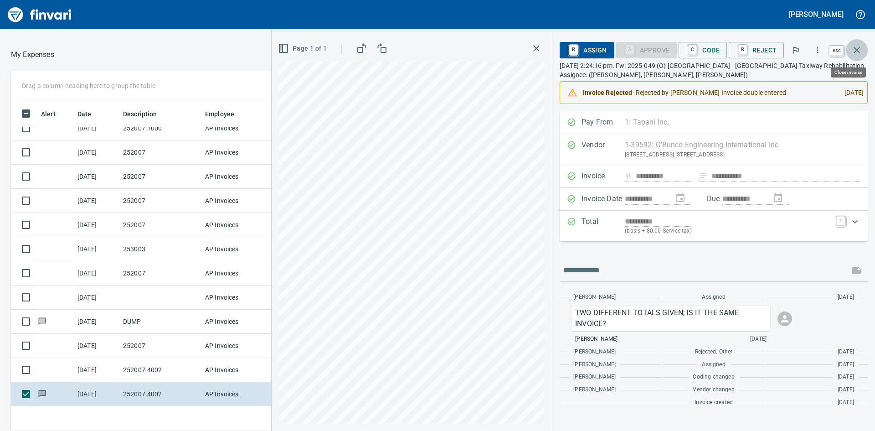
scroll to position [324, 605]
click at [859, 49] on icon "button" at bounding box center [857, 50] width 6 height 6
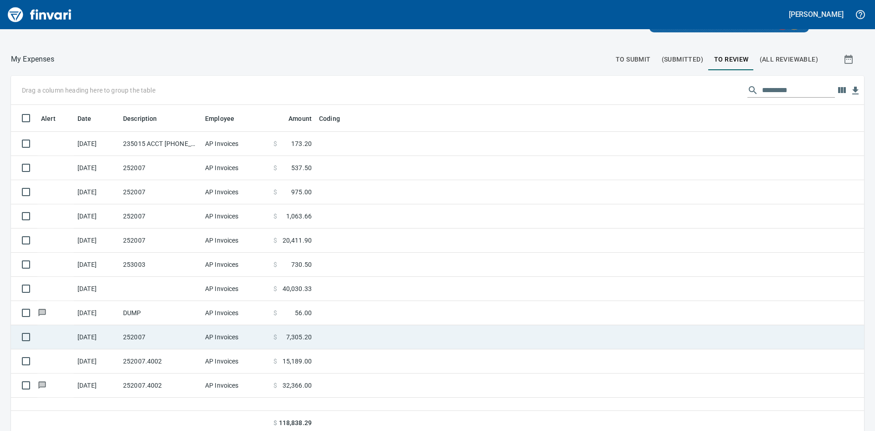
scroll to position [103, 0]
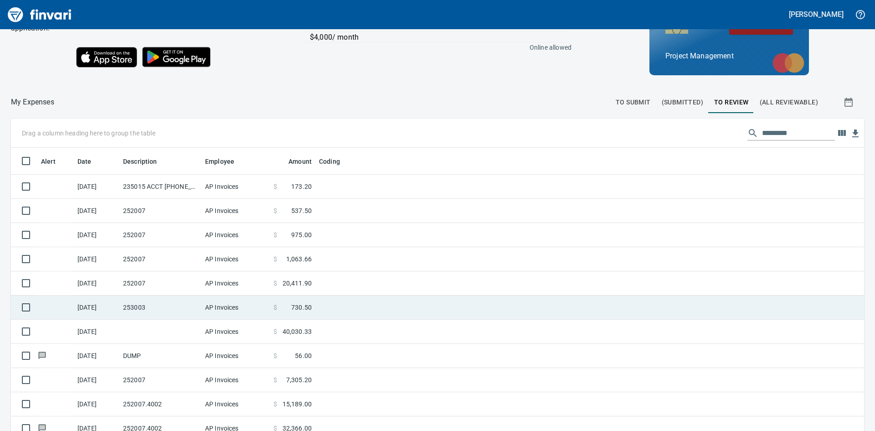
scroll to position [103, 0]
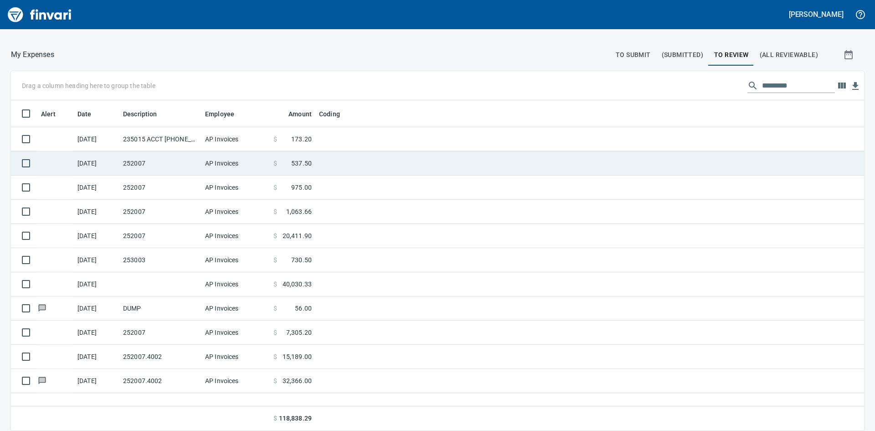
click at [140, 162] on td "252007" at bounding box center [160, 163] width 82 height 24
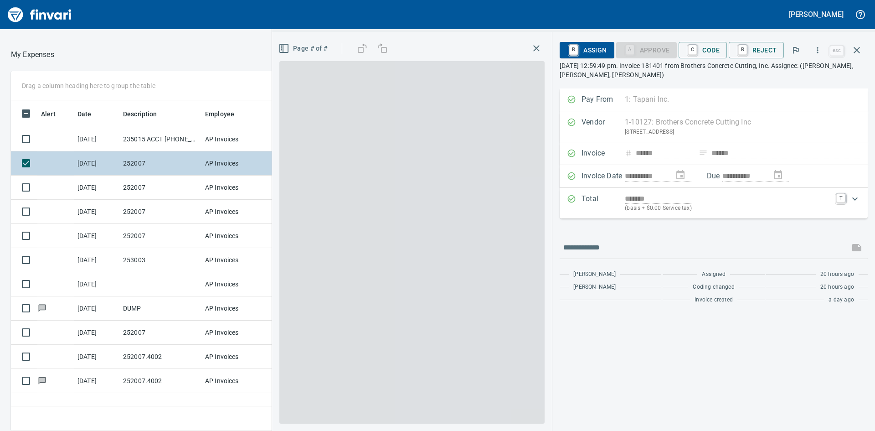
scroll to position [324, 612]
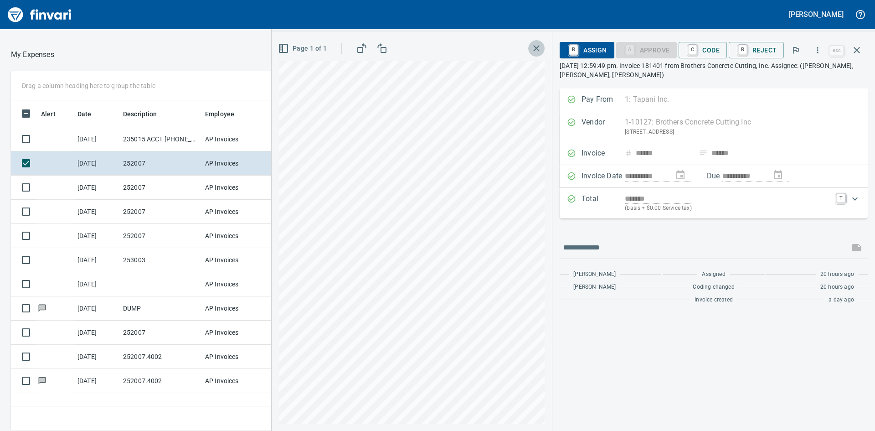
click at [540, 47] on icon "button" at bounding box center [536, 48] width 6 height 6
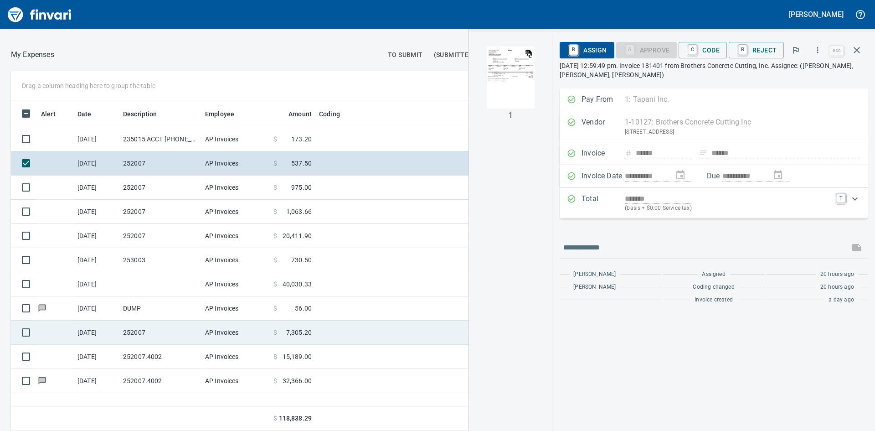
click at [140, 329] on td "252007" at bounding box center [160, 333] width 82 height 24
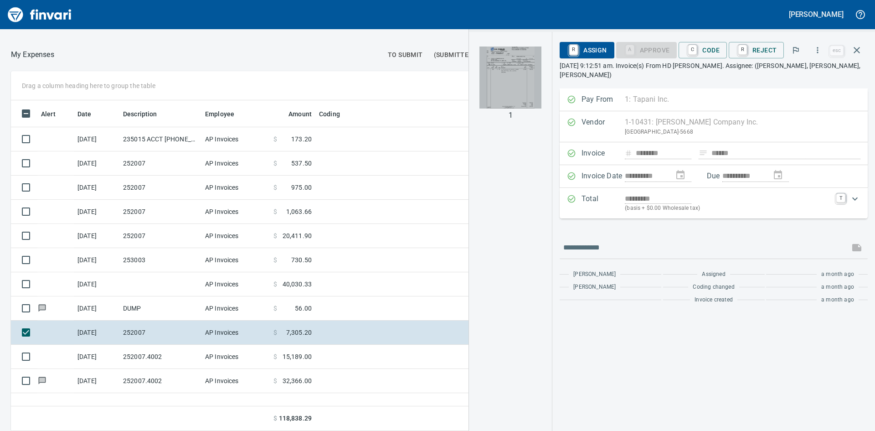
click at [518, 84] on img "button" at bounding box center [511, 78] width 62 height 62
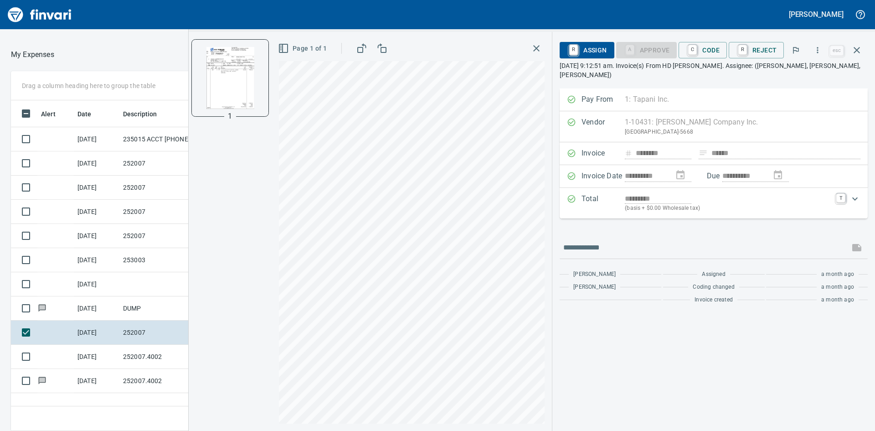
click at [542, 47] on icon "button" at bounding box center [536, 48] width 11 height 11
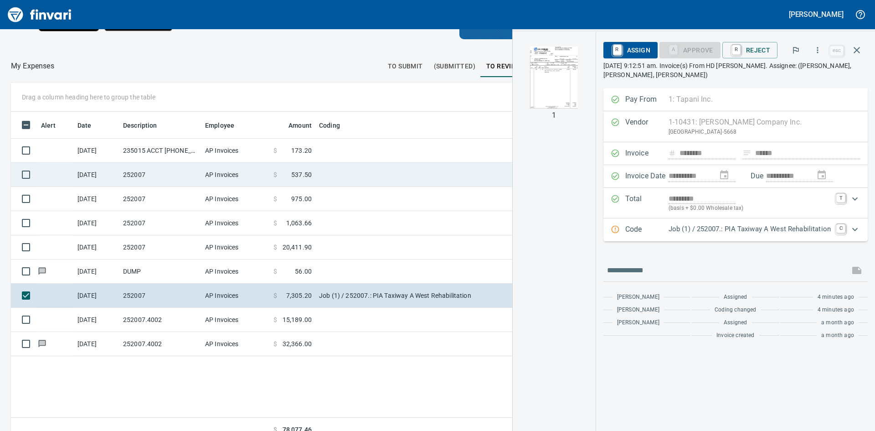
scroll to position [46, 0]
